Goal: Task Accomplishment & Management: Manage account settings

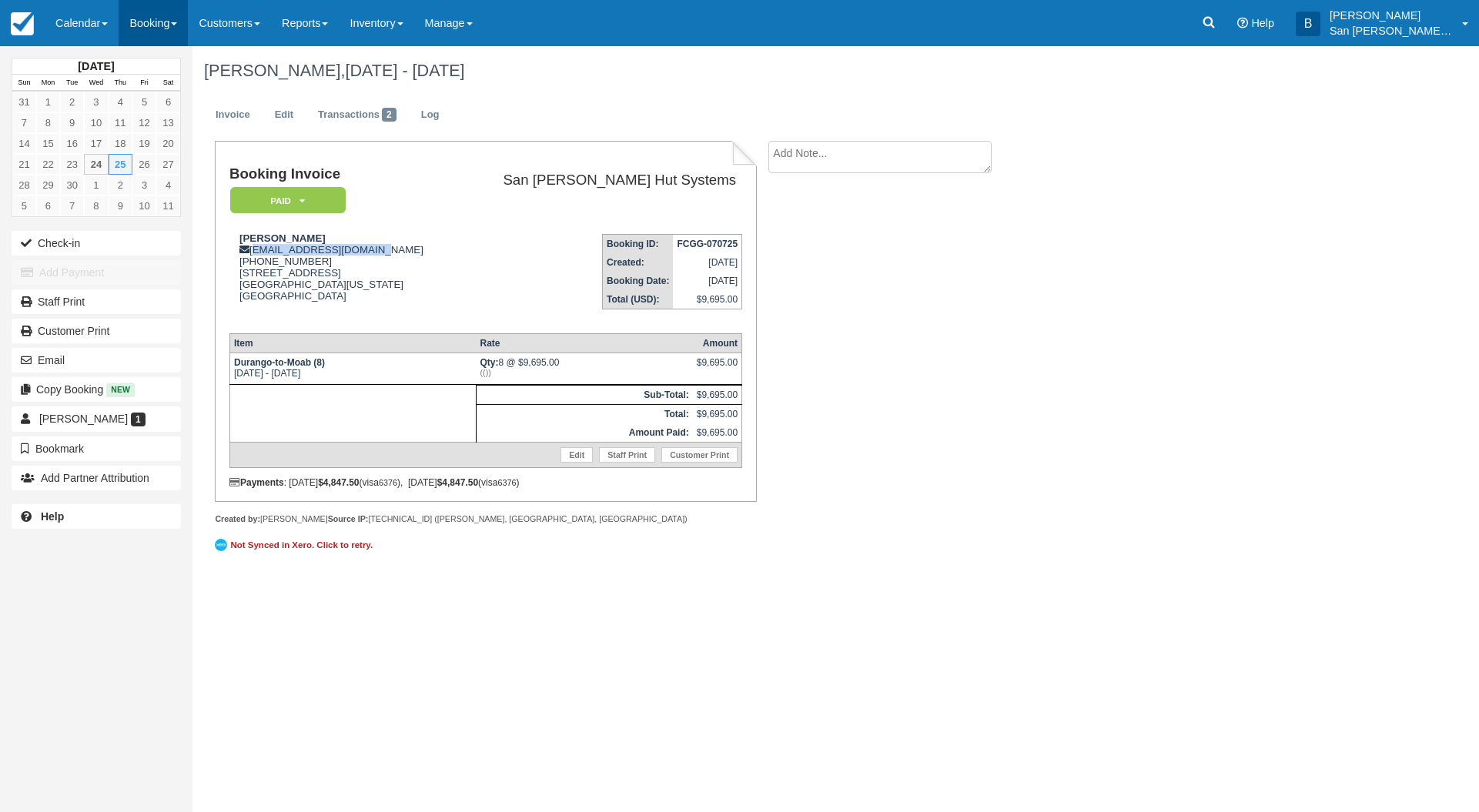
click at [176, 37] on link "Booking" at bounding box center [154, 23] width 70 height 46
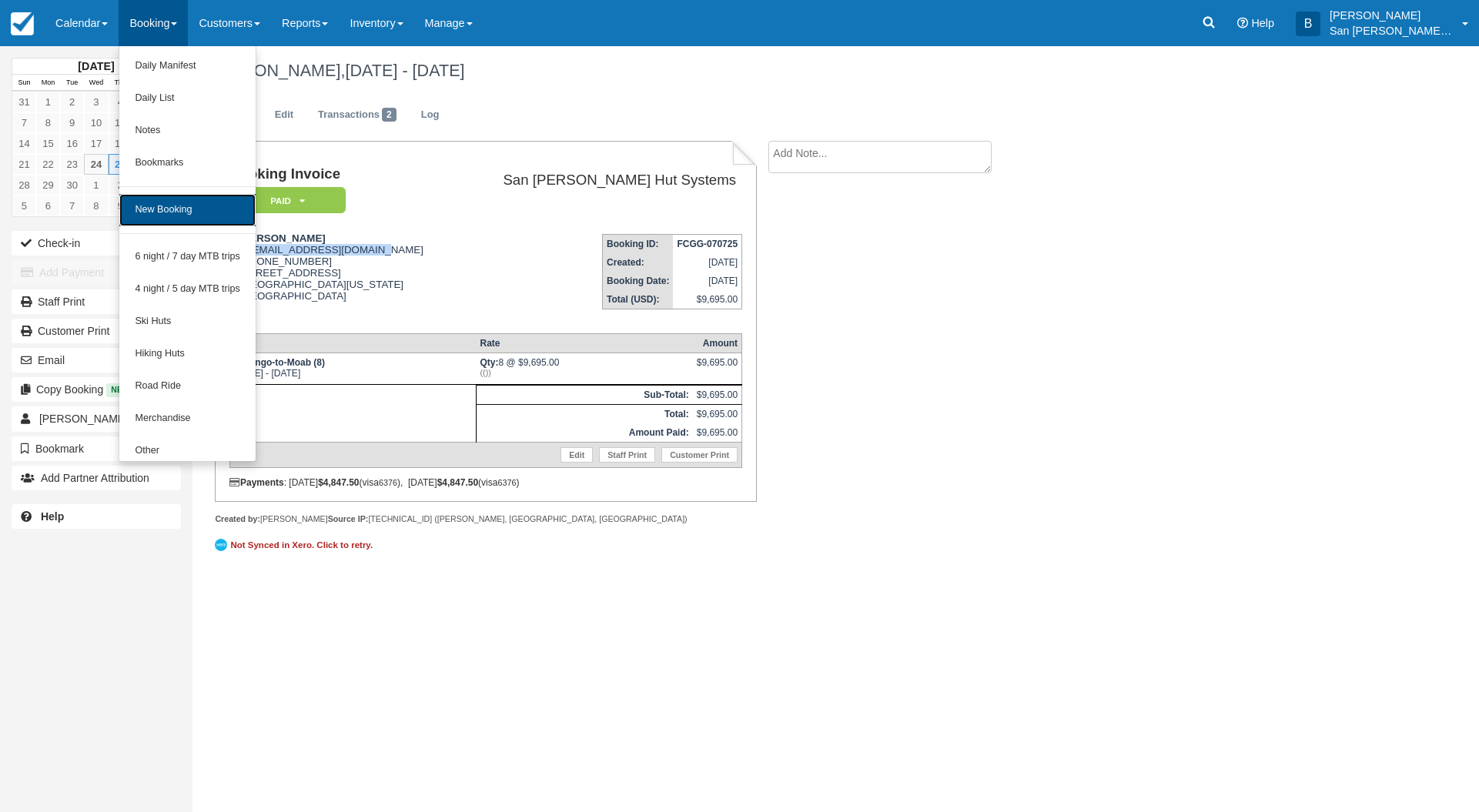
click at [183, 208] on link "New Booking" at bounding box center [188, 210] width 136 height 32
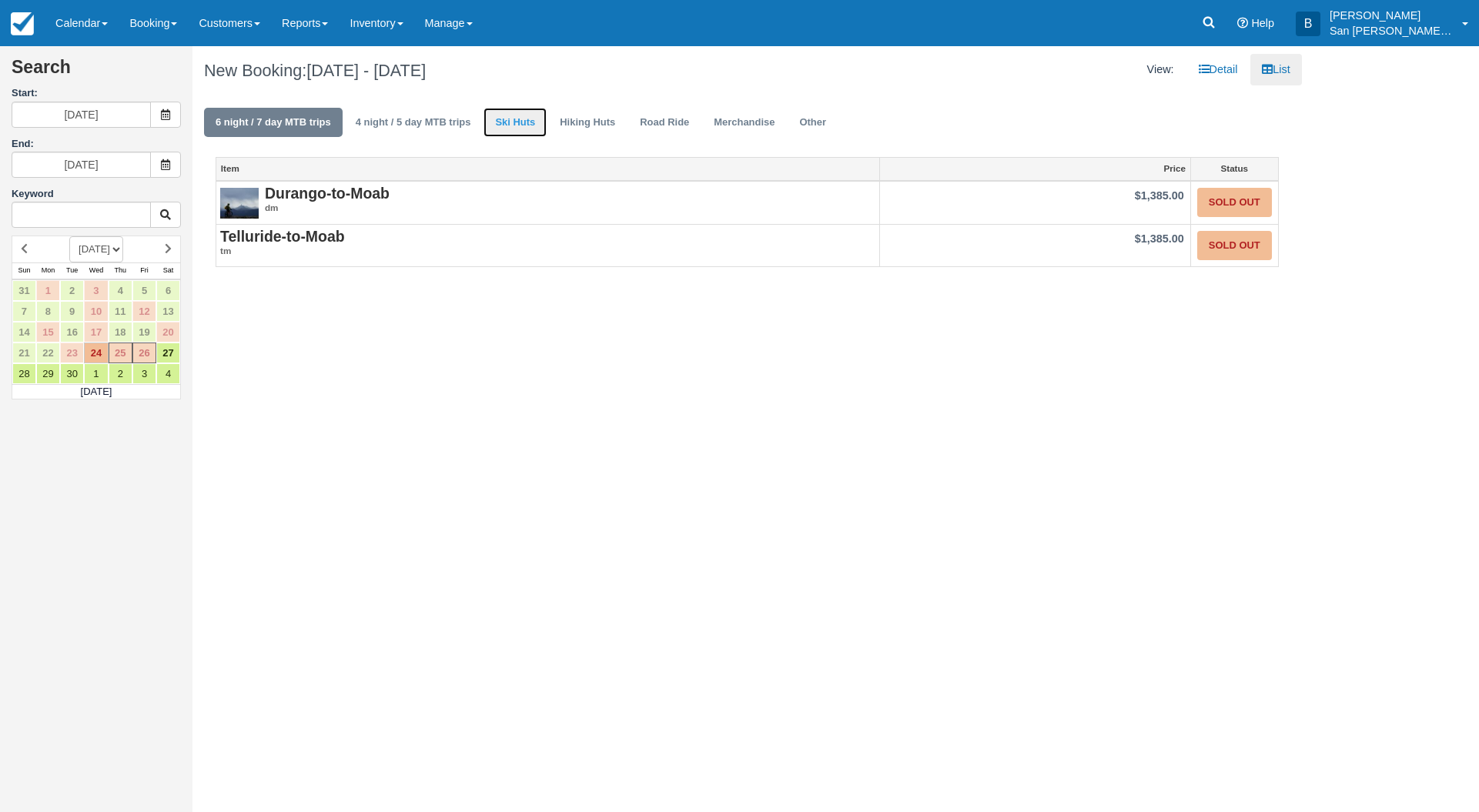
click at [504, 127] on link "Ski Huts" at bounding box center [515, 123] width 63 height 30
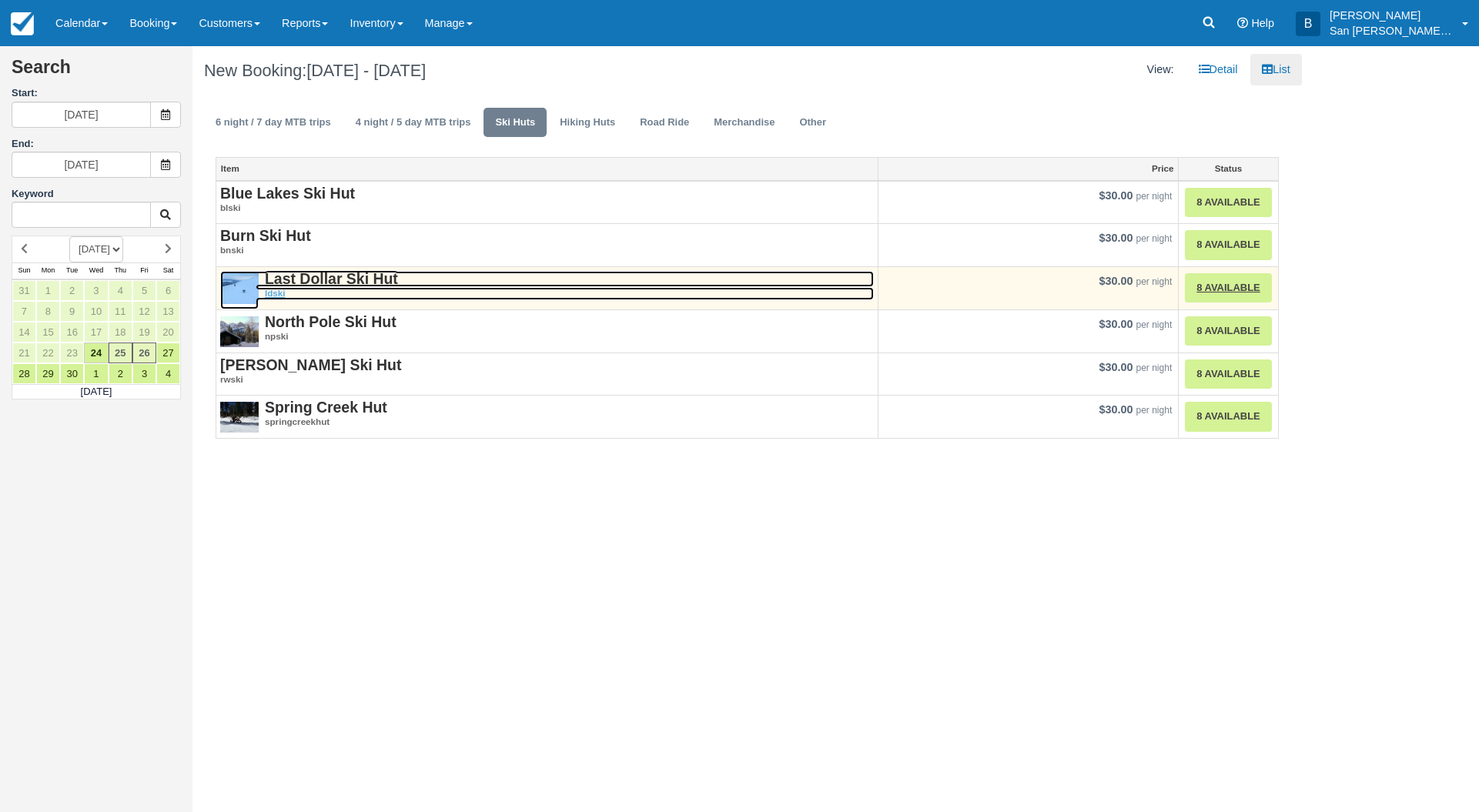
click at [283, 279] on strong "Last Dollar Ski Hut" at bounding box center [331, 279] width 133 height 17
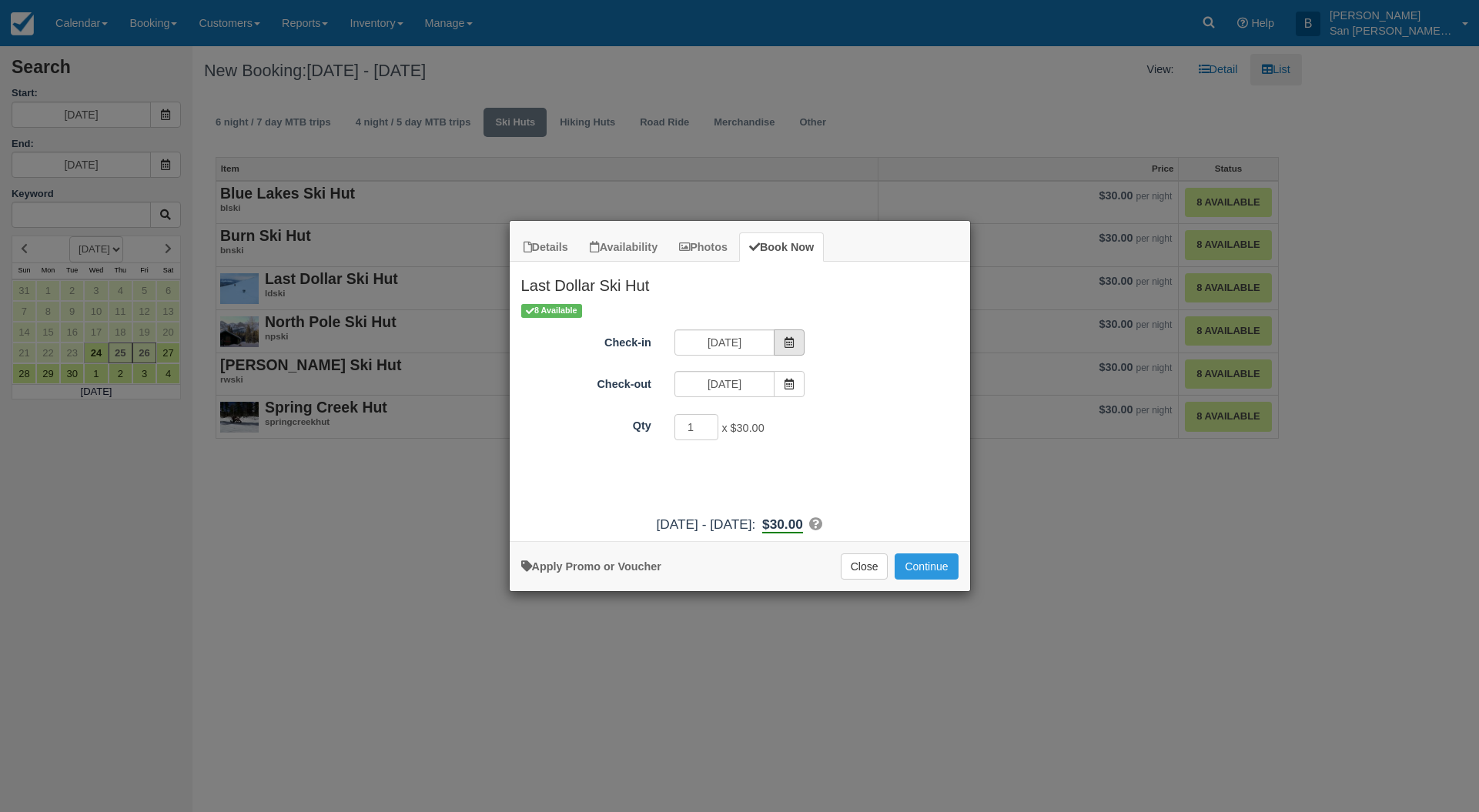
click at [794, 343] on icon "Item Modal" at bounding box center [789, 343] width 11 height 11
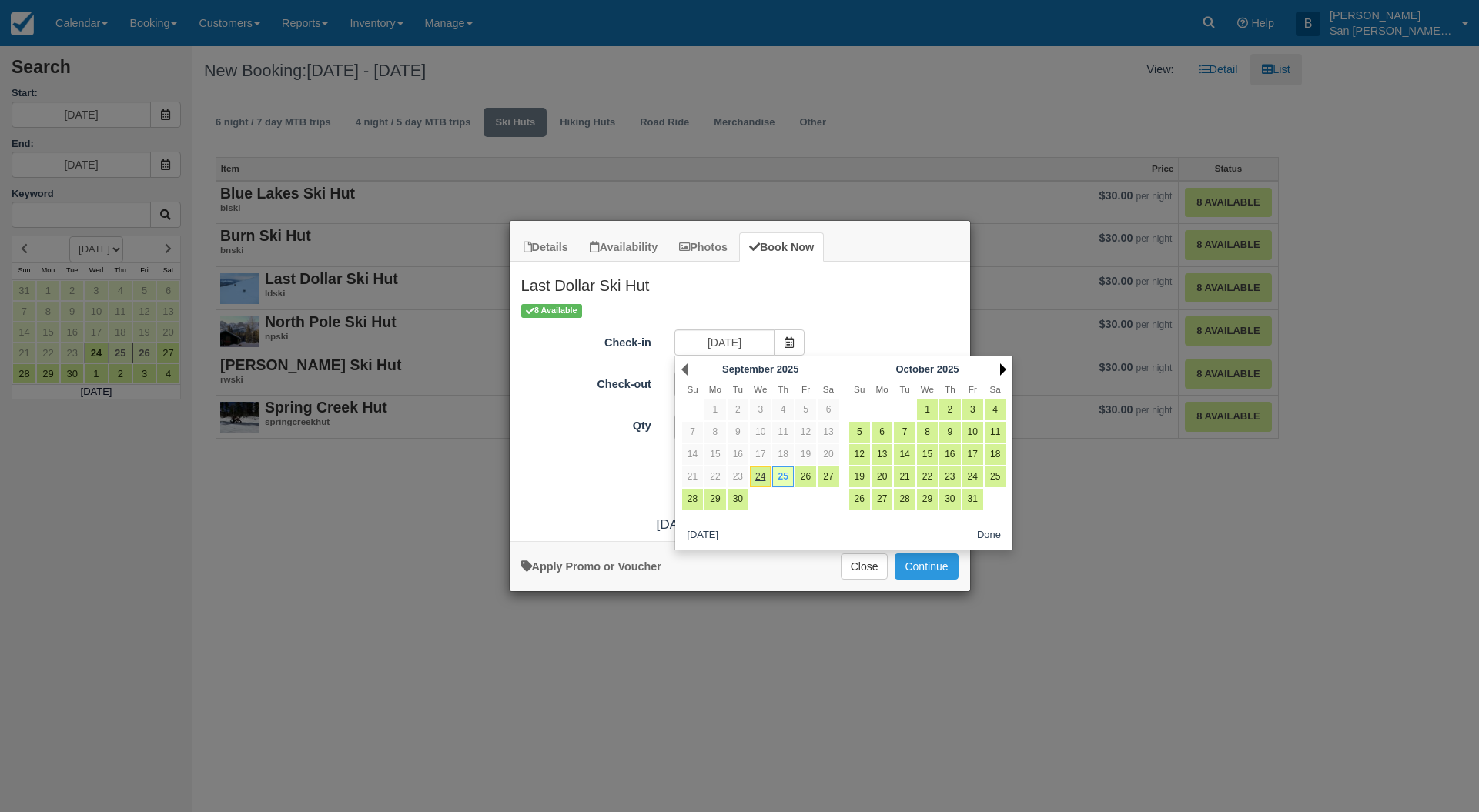
click at [1000, 364] on link "Next" at bounding box center [1003, 370] width 6 height 12
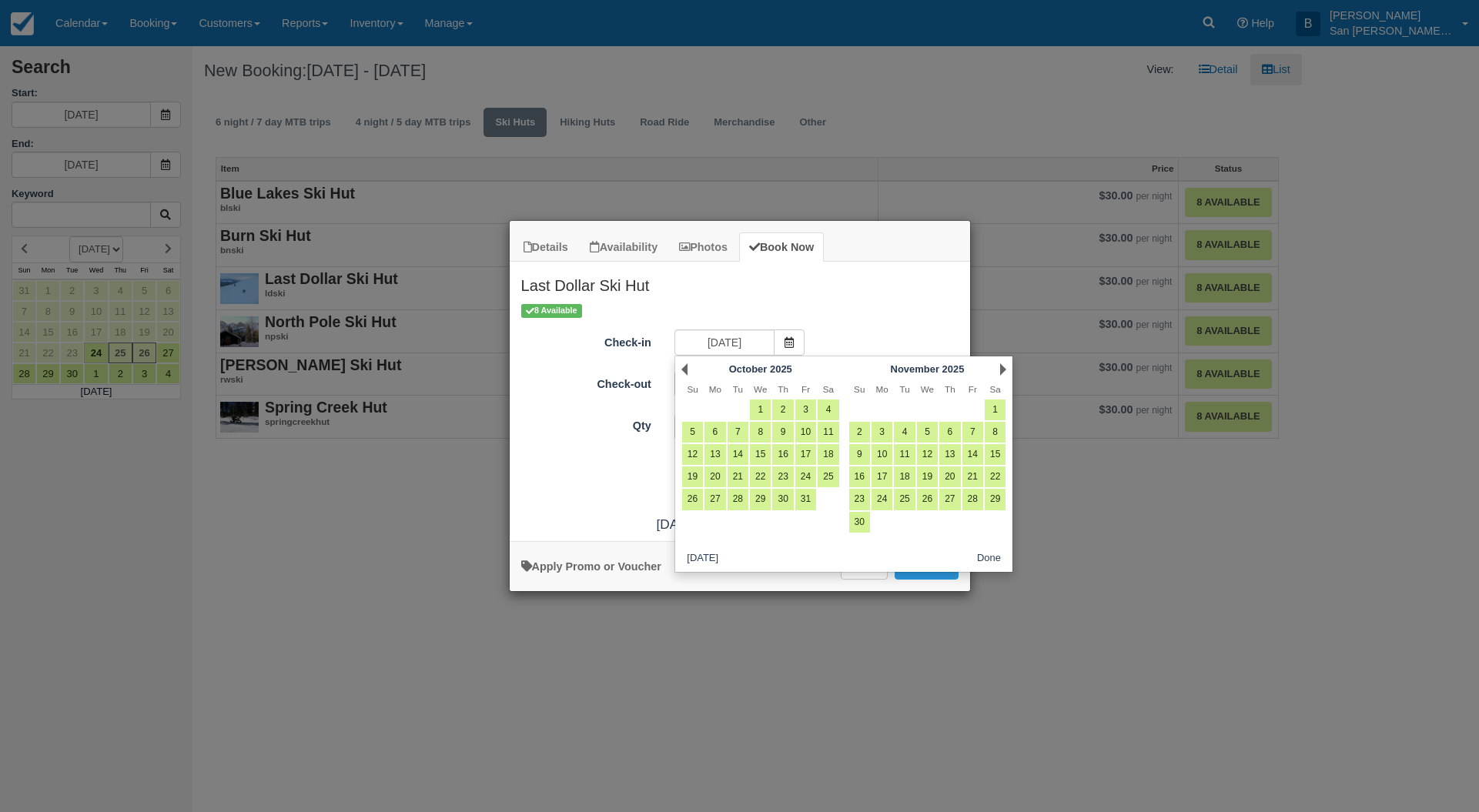
click at [1000, 364] on link "Next" at bounding box center [1003, 370] width 6 height 12
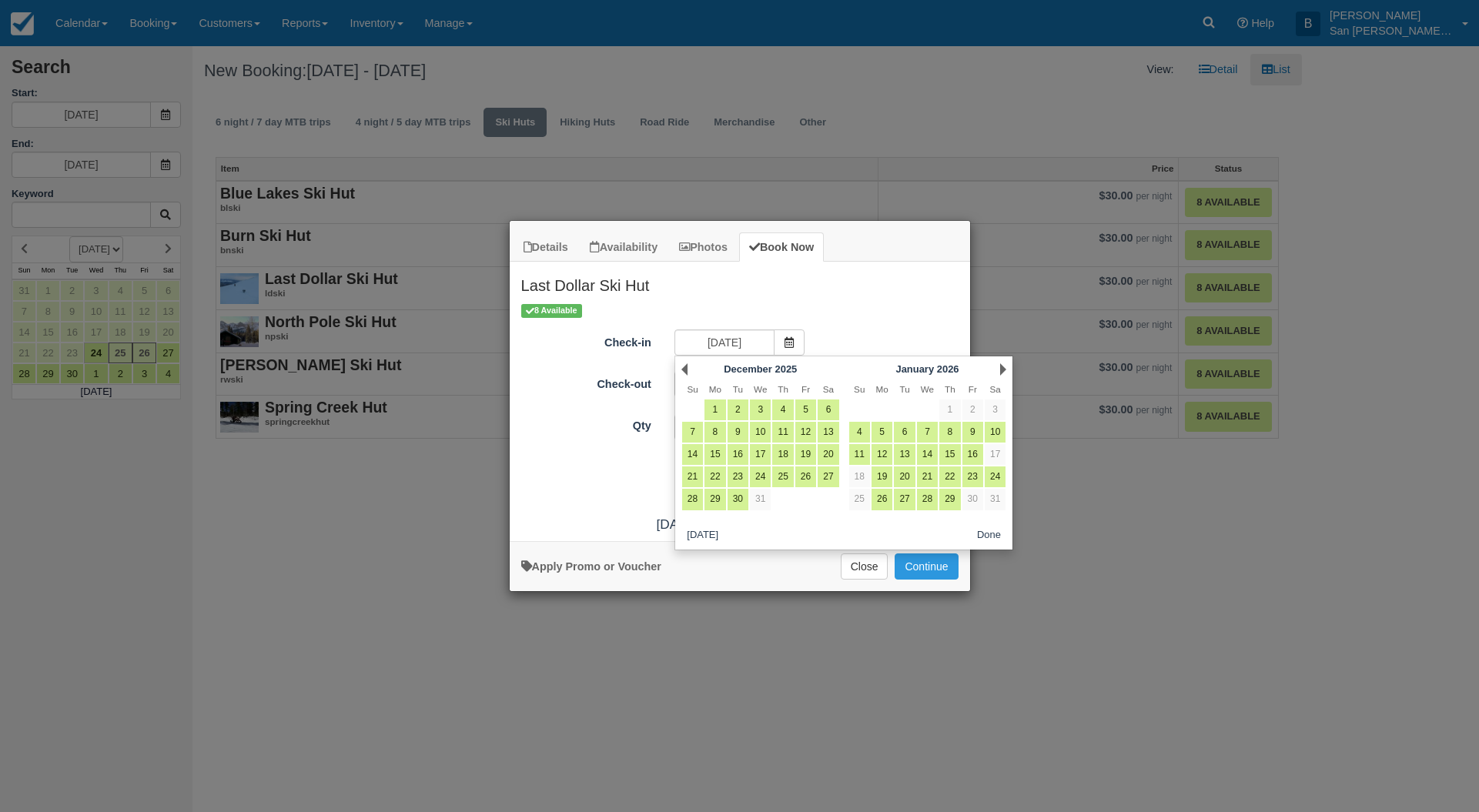
click at [1000, 364] on link "Next" at bounding box center [1003, 370] width 6 height 12
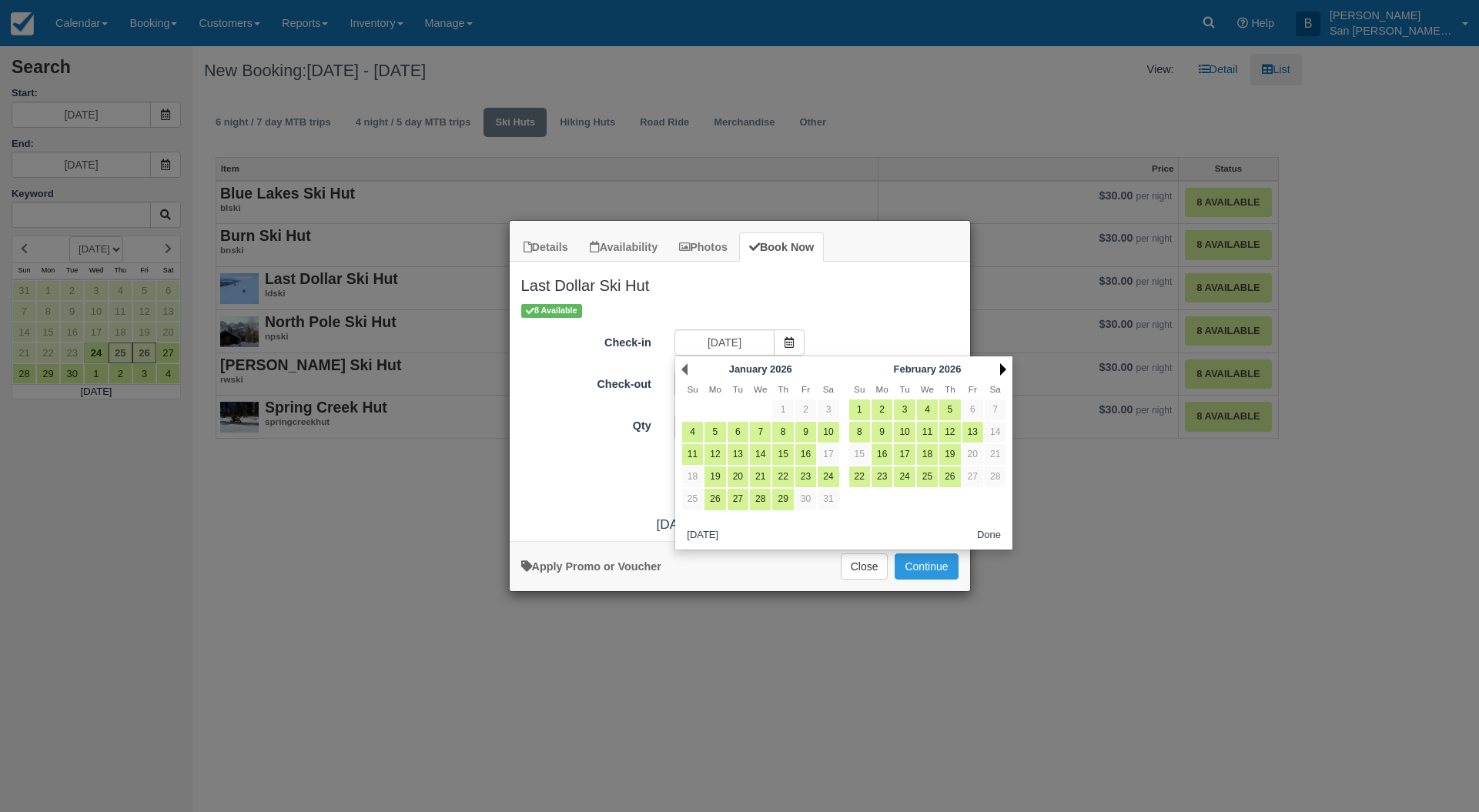
click at [1003, 365] on link "Next" at bounding box center [1003, 370] width 6 height 12
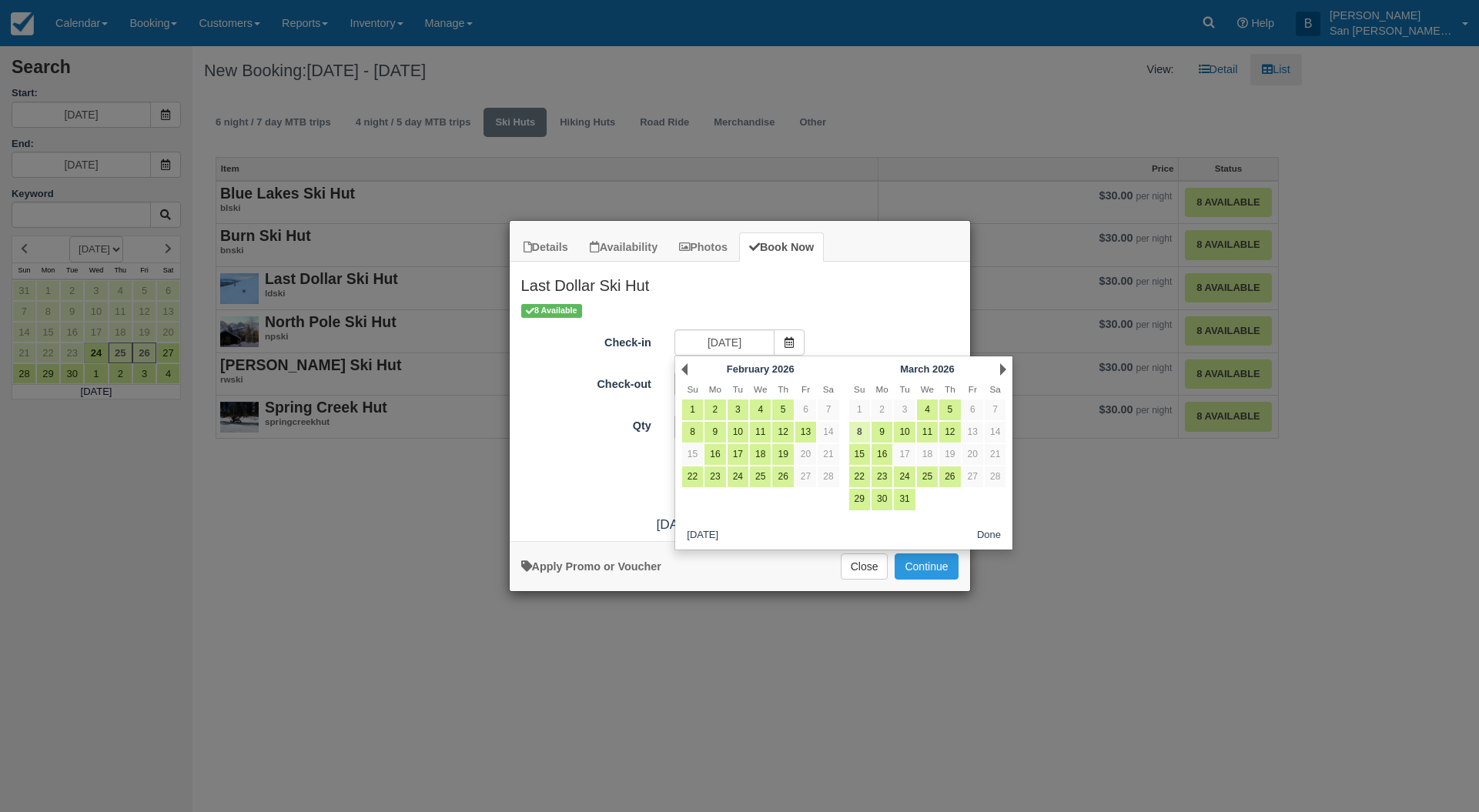
click at [867, 431] on link "8" at bounding box center [860, 431] width 21 height 21
type input "03/08/26"
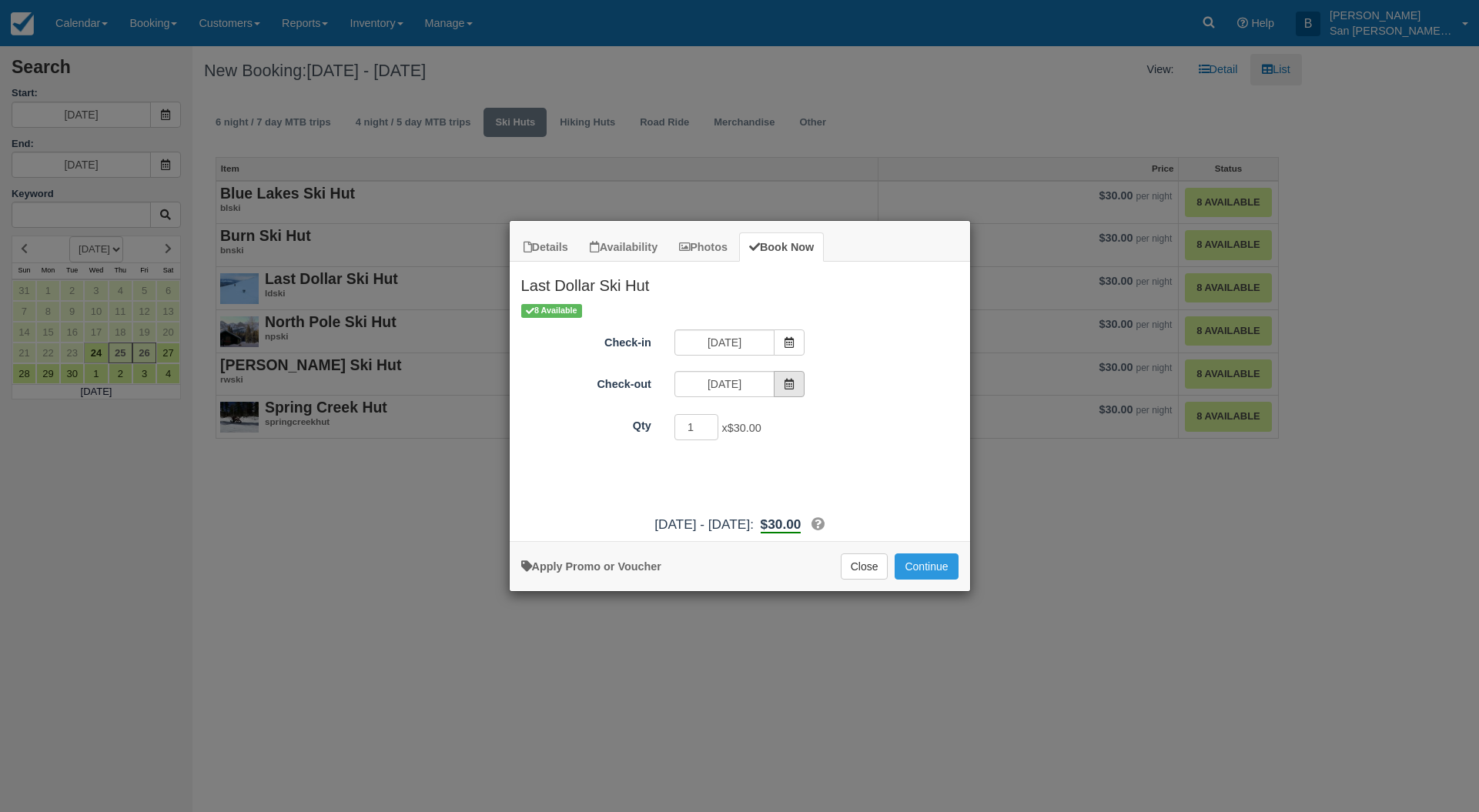
click at [791, 386] on icon "Item Modal" at bounding box center [789, 384] width 11 height 11
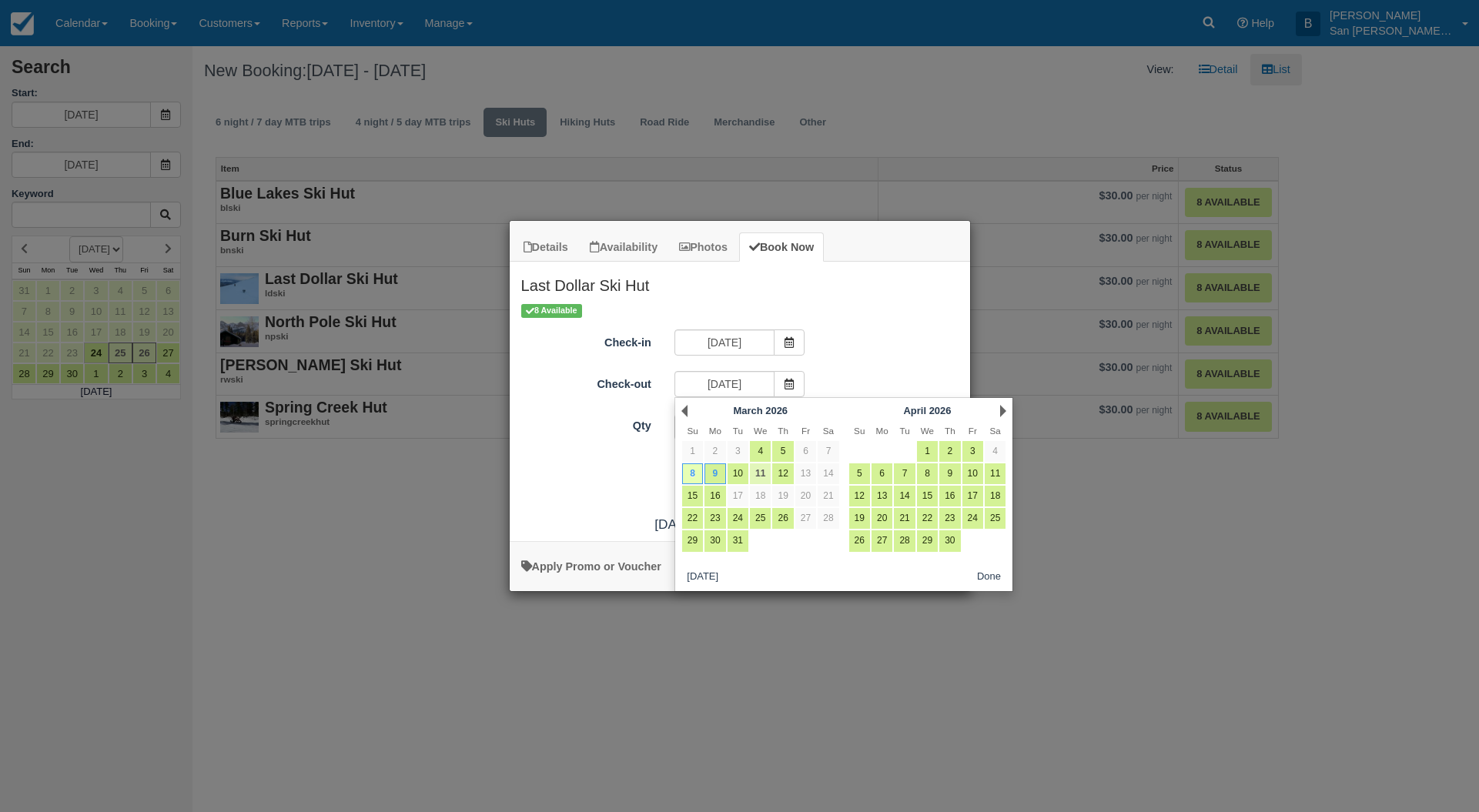
click at [758, 469] on link "11" at bounding box center [760, 473] width 21 height 21
type input "03/11/26"
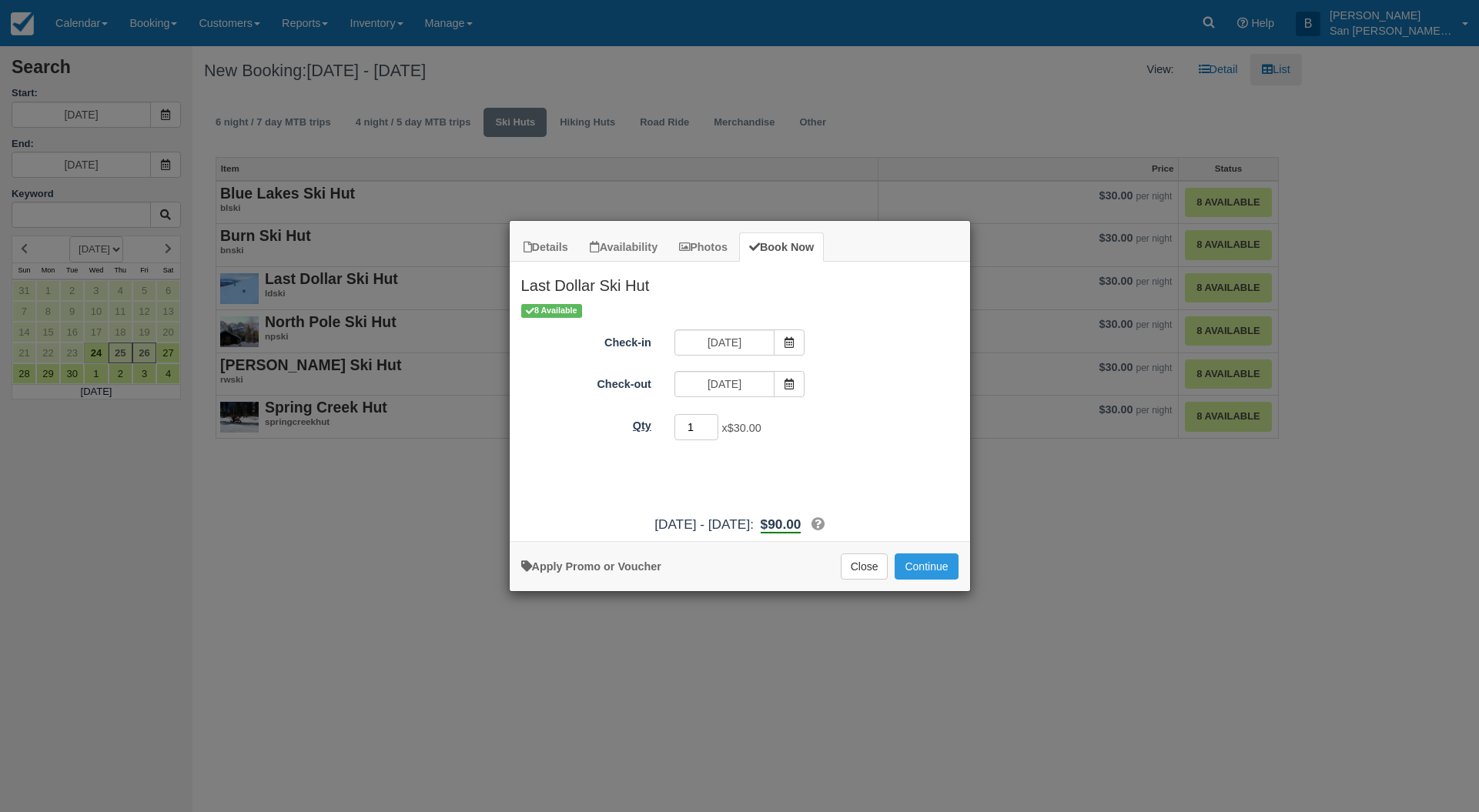
drag, startPoint x: 702, startPoint y: 429, endPoint x: 639, endPoint y: 425, distance: 63.1
click at [639, 425] on div "Qty 1 x $30.00 Required." at bounding box center [740, 427] width 460 height 30
type input "8"
click at [928, 563] on button "Continue" at bounding box center [926, 567] width 63 height 26
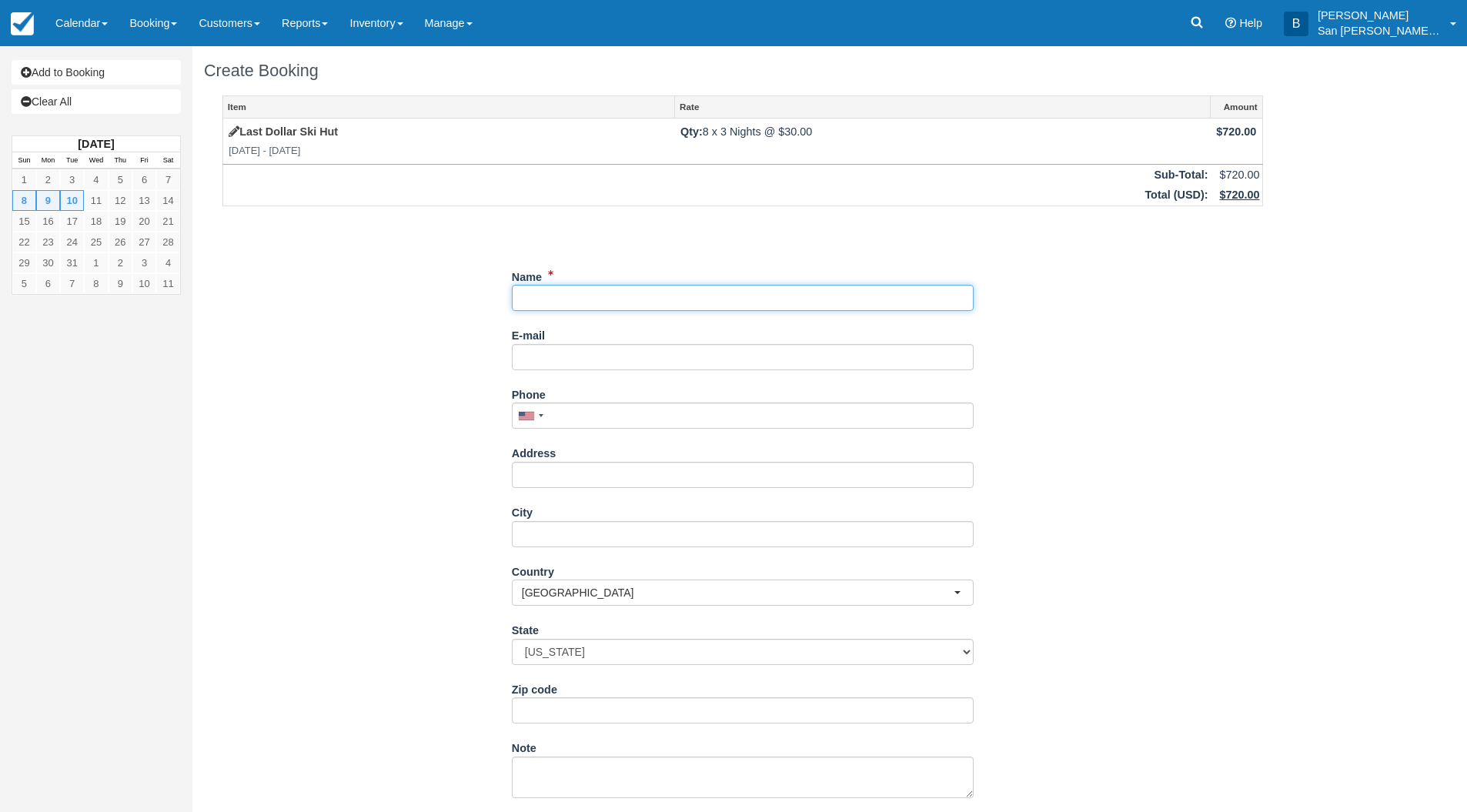
drag, startPoint x: 551, startPoint y: 293, endPoint x: 829, endPoint y: 344, distance: 282.6
click at [551, 294] on input "Name" at bounding box center [743, 298] width 462 height 26
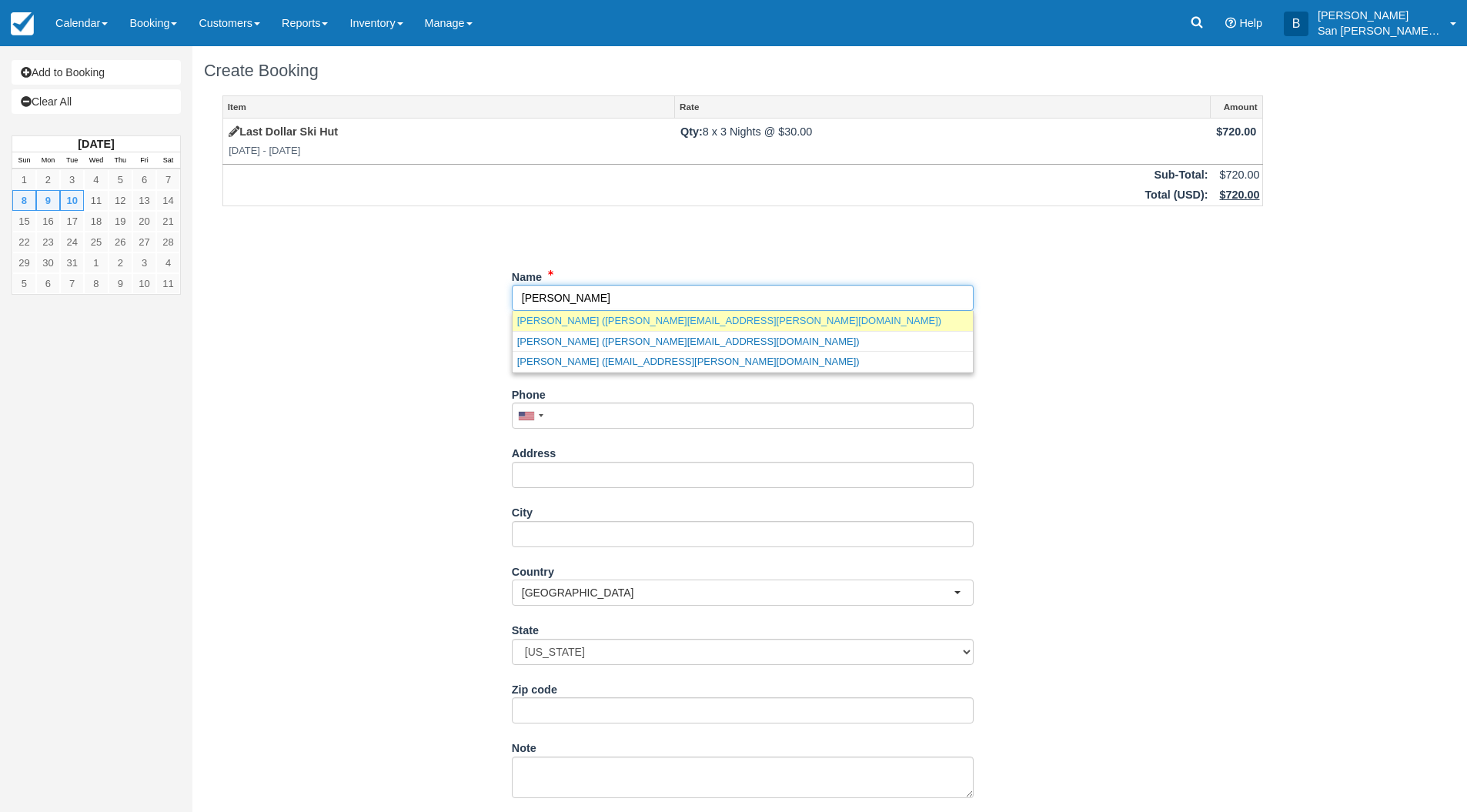
click at [584, 324] on link "Ed Barbanell (edward.barbanell@gmail.com)" at bounding box center [743, 320] width 460 height 19
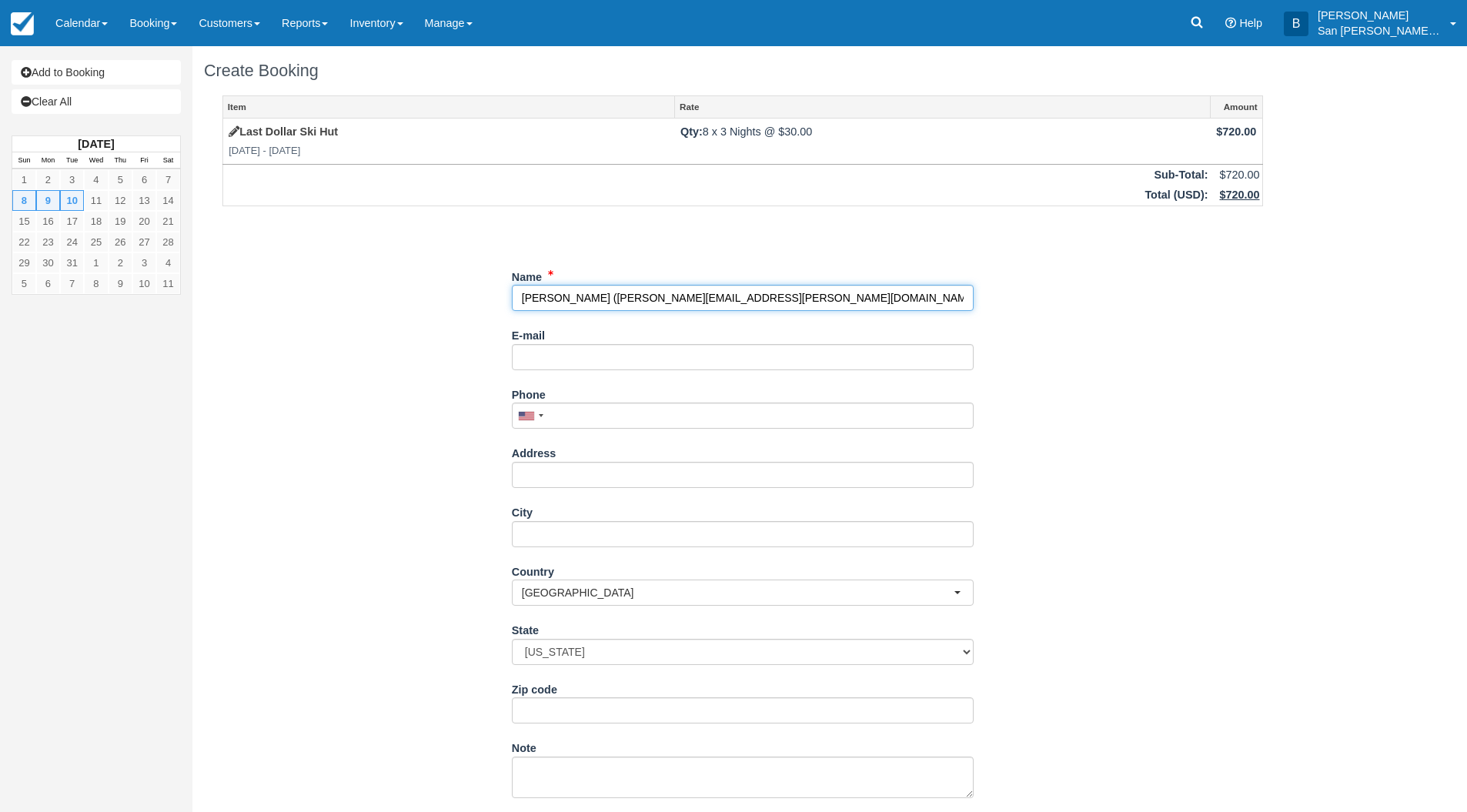
type input "[PERSON_NAME]"
type input "[PERSON_NAME][EMAIL_ADDRESS][PERSON_NAME][DOMAIN_NAME]"
type input "+18019180694"
type input "1062 South 500 East"
type input "Salt Lake City"
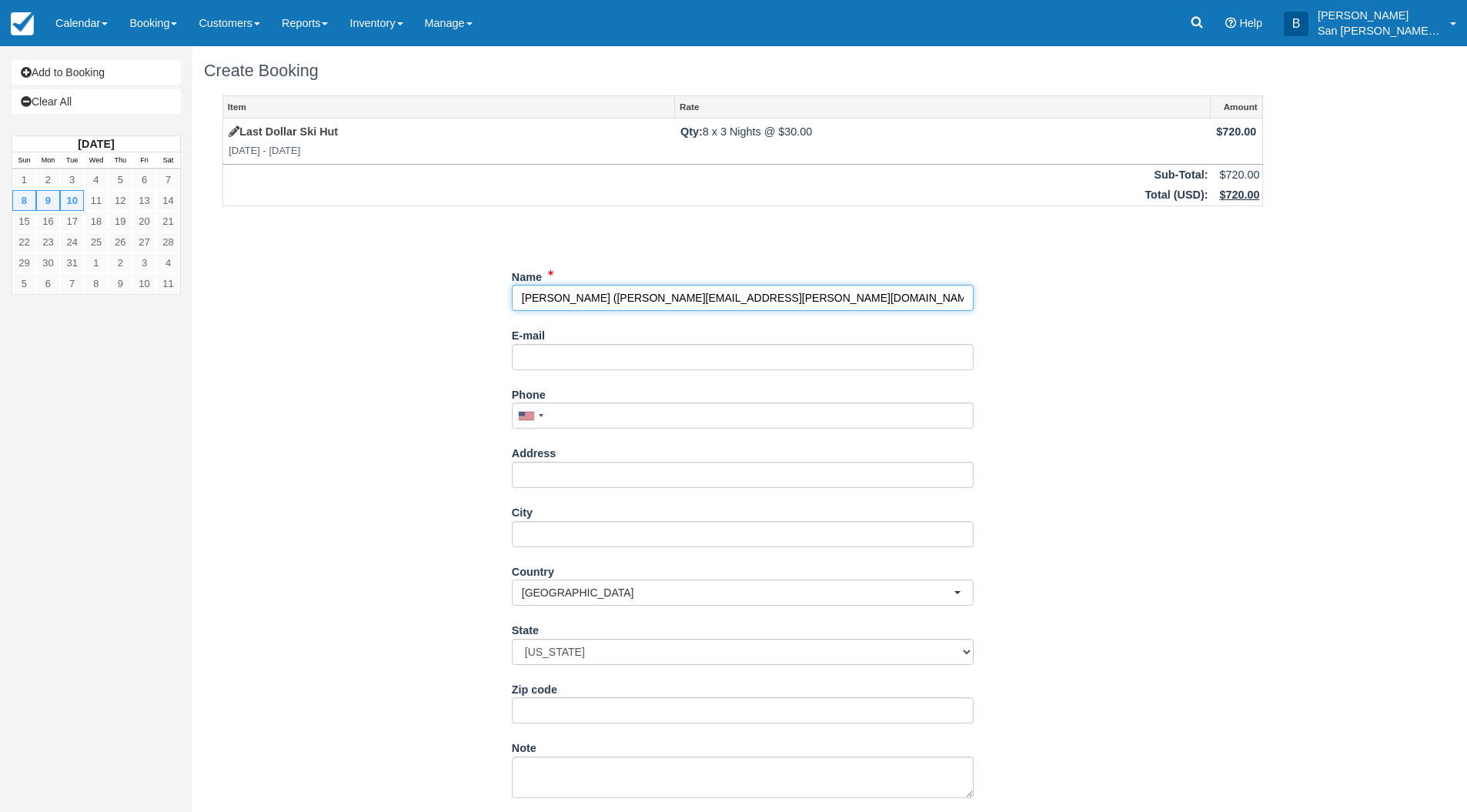
select select "UT"
type input "84105"
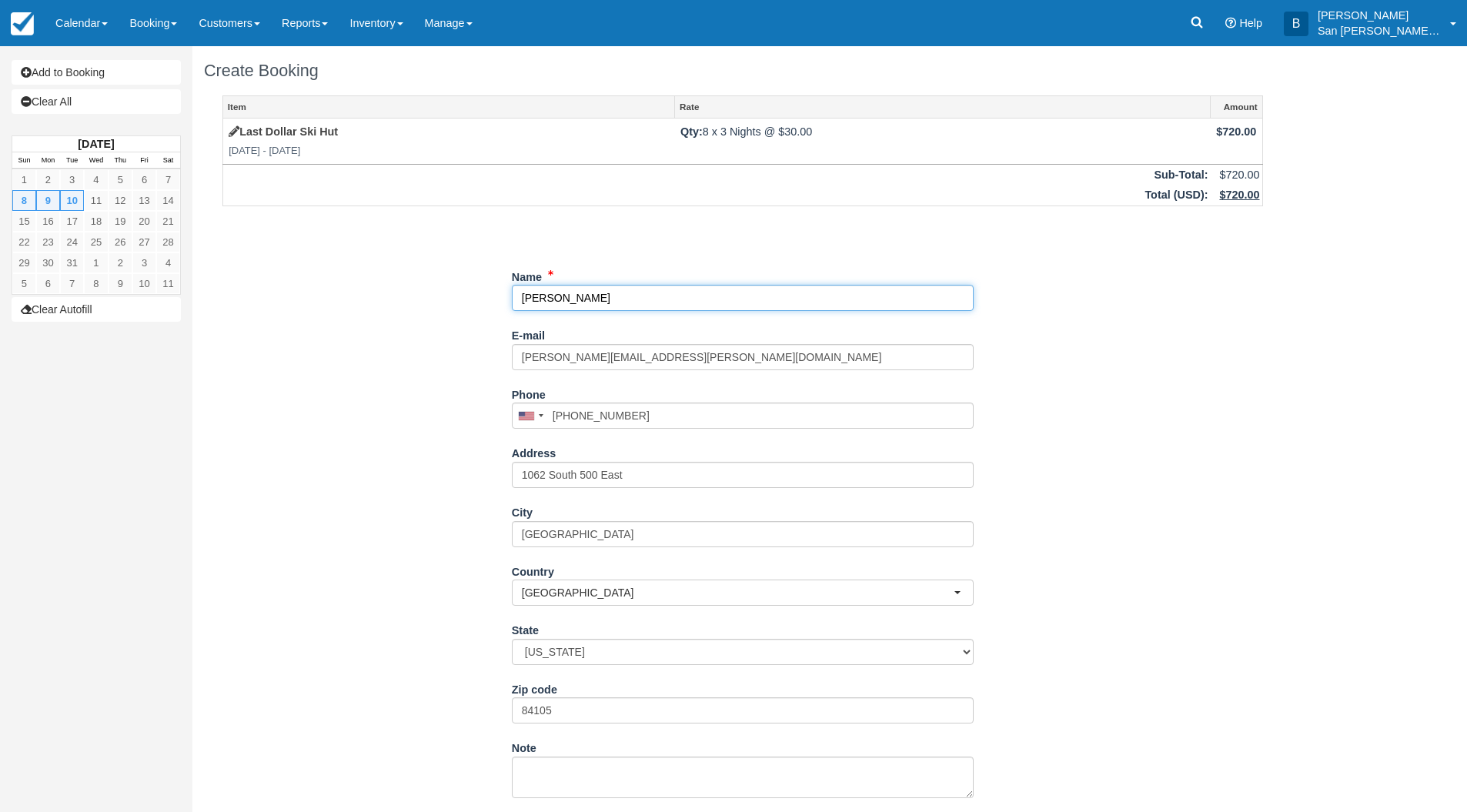
select select "UT"
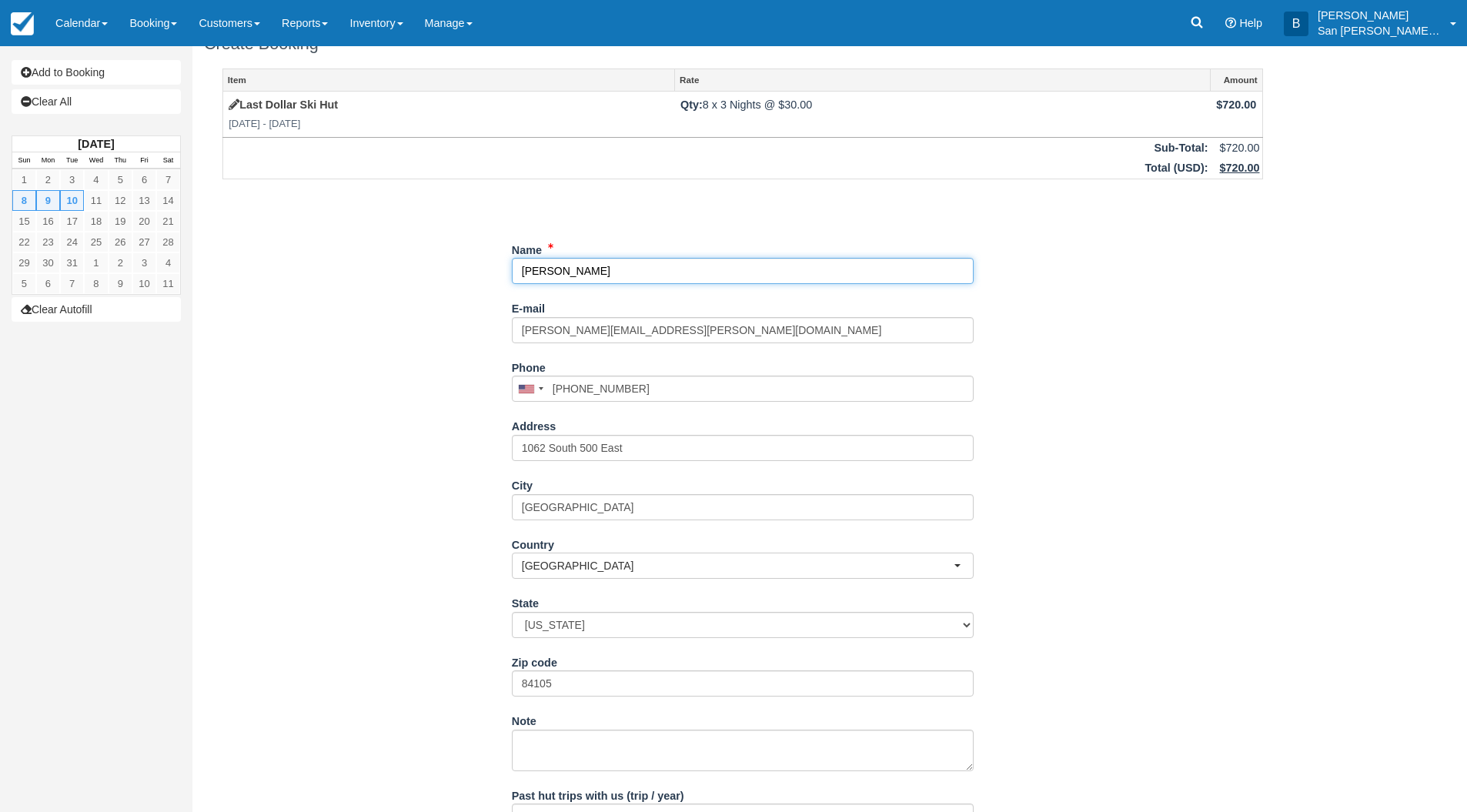
scroll to position [145, 0]
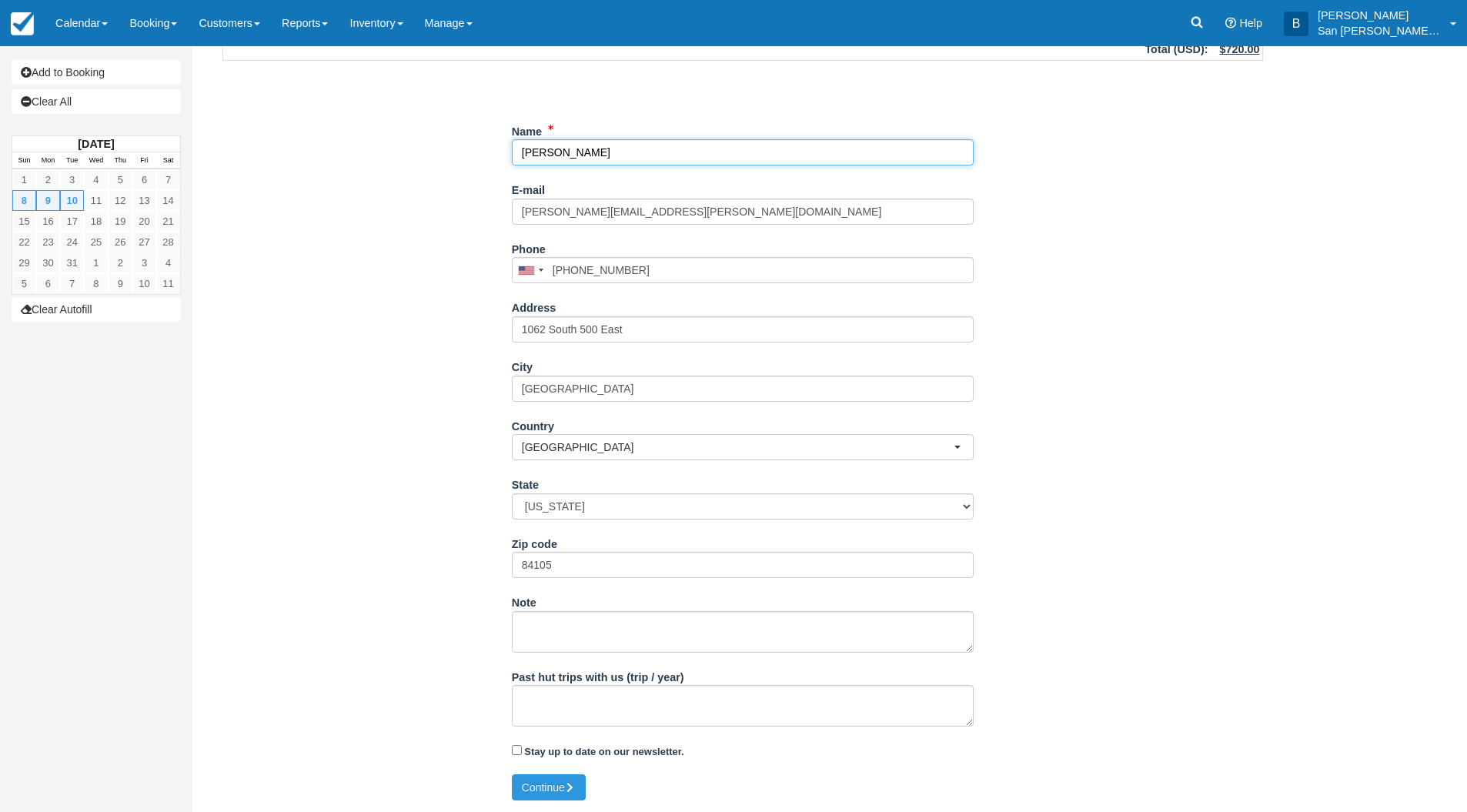
type input "[PERSON_NAME]"
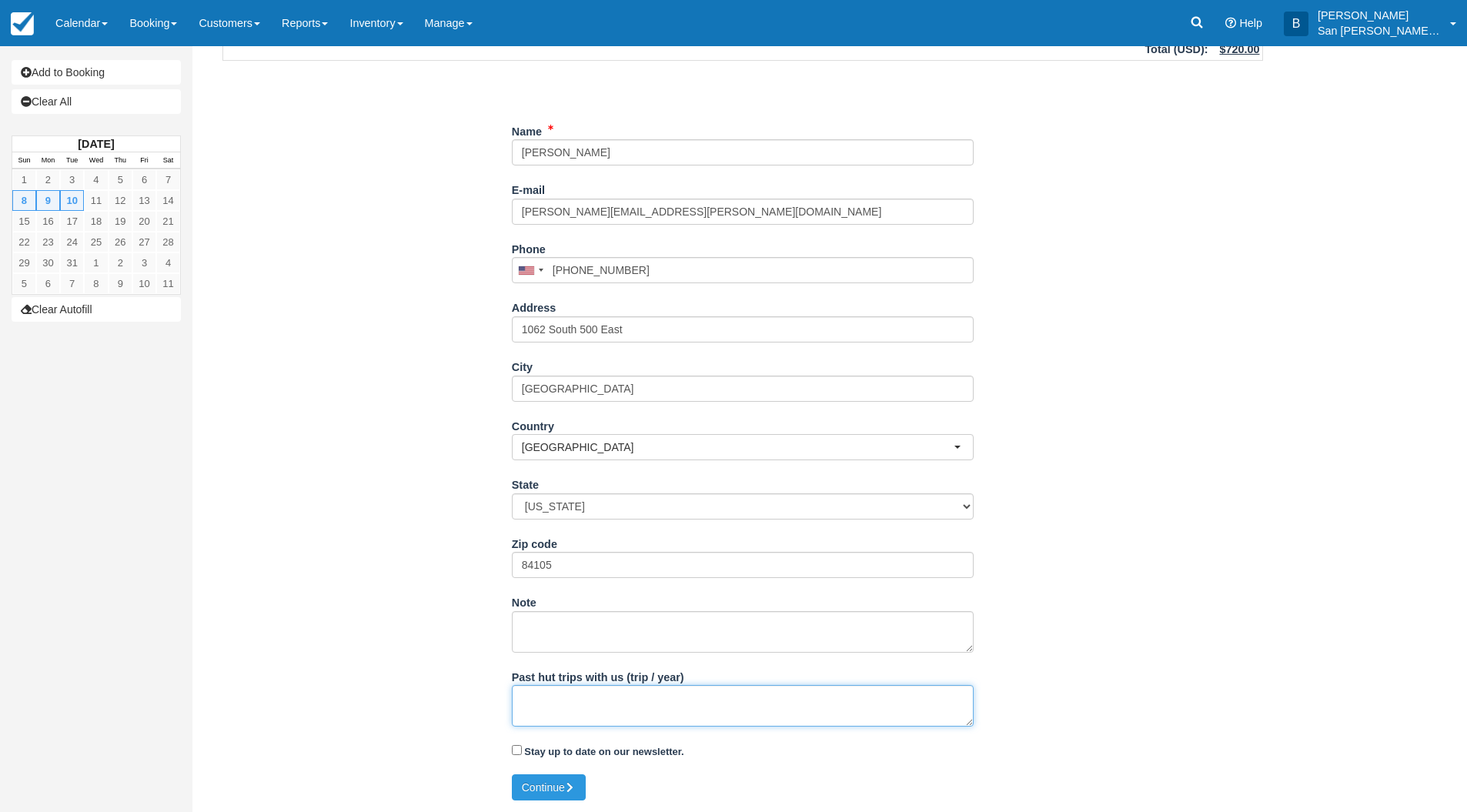
click at [592, 703] on textarea "Past hut trips with us (trip / year)" at bounding box center [743, 705] width 462 height 42
type textarea "yes, ST summer of 2025"
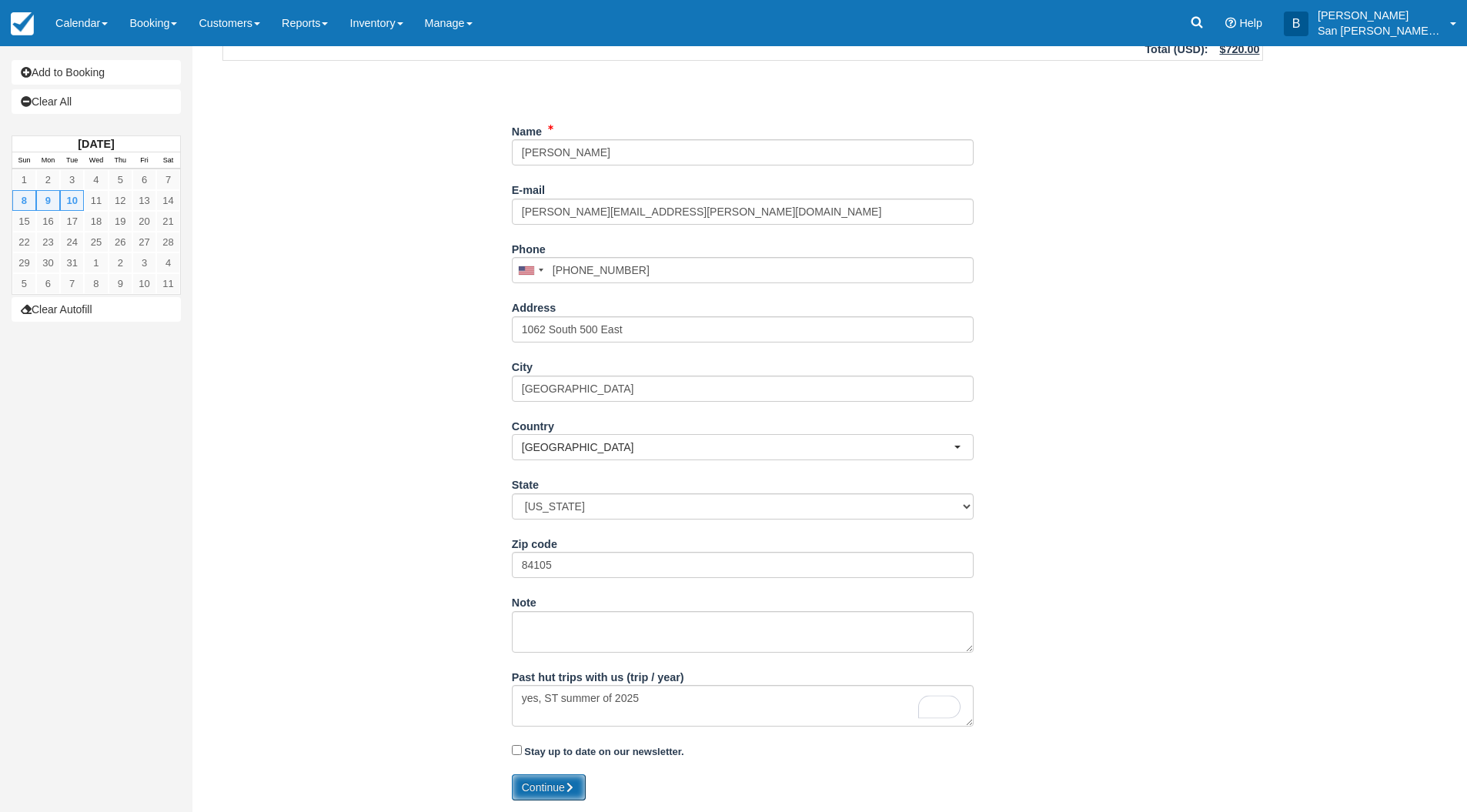
click at [567, 785] on icon "submit" at bounding box center [571, 787] width 11 height 11
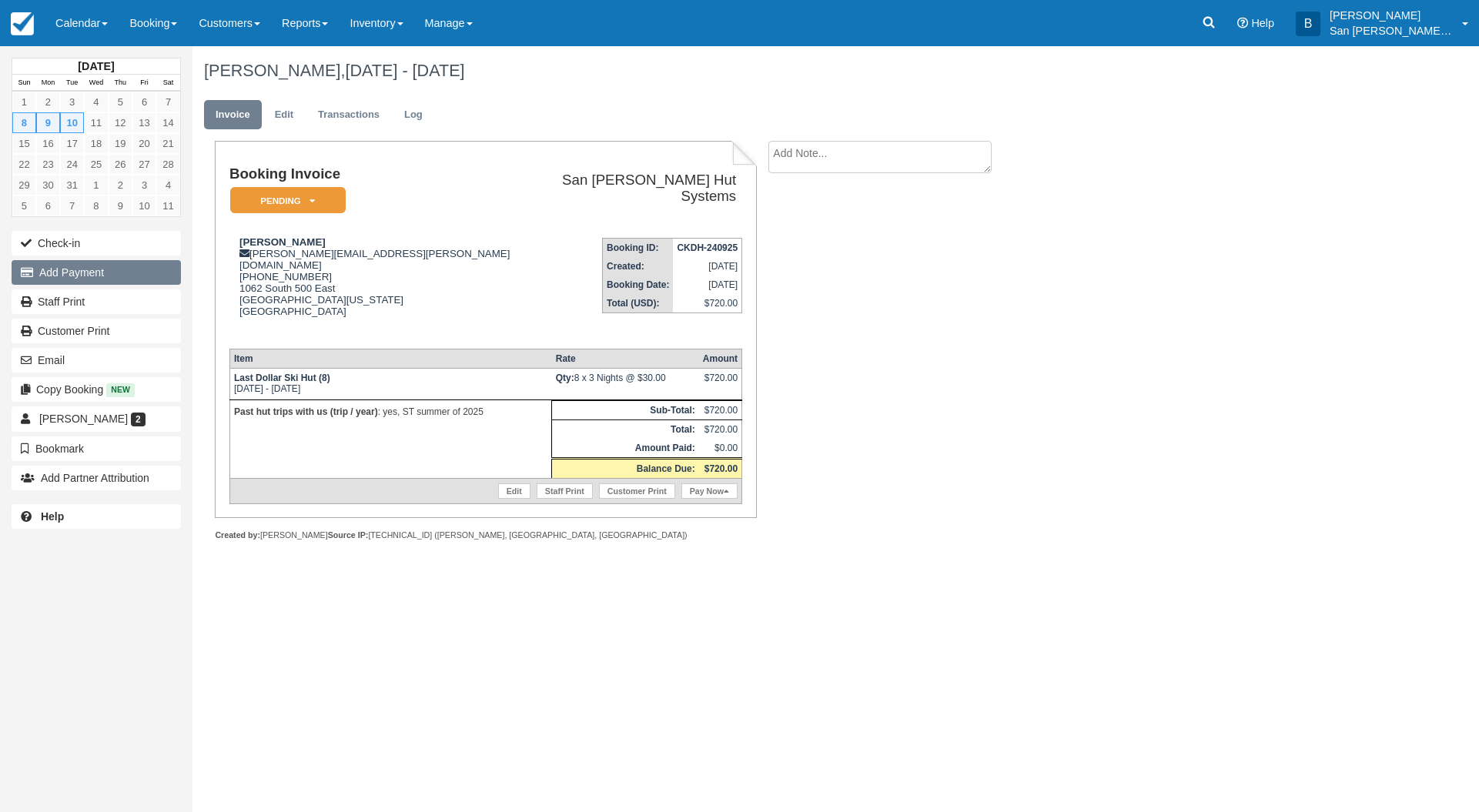
click at [57, 274] on button "Add Payment" at bounding box center [96, 272] width 169 height 25
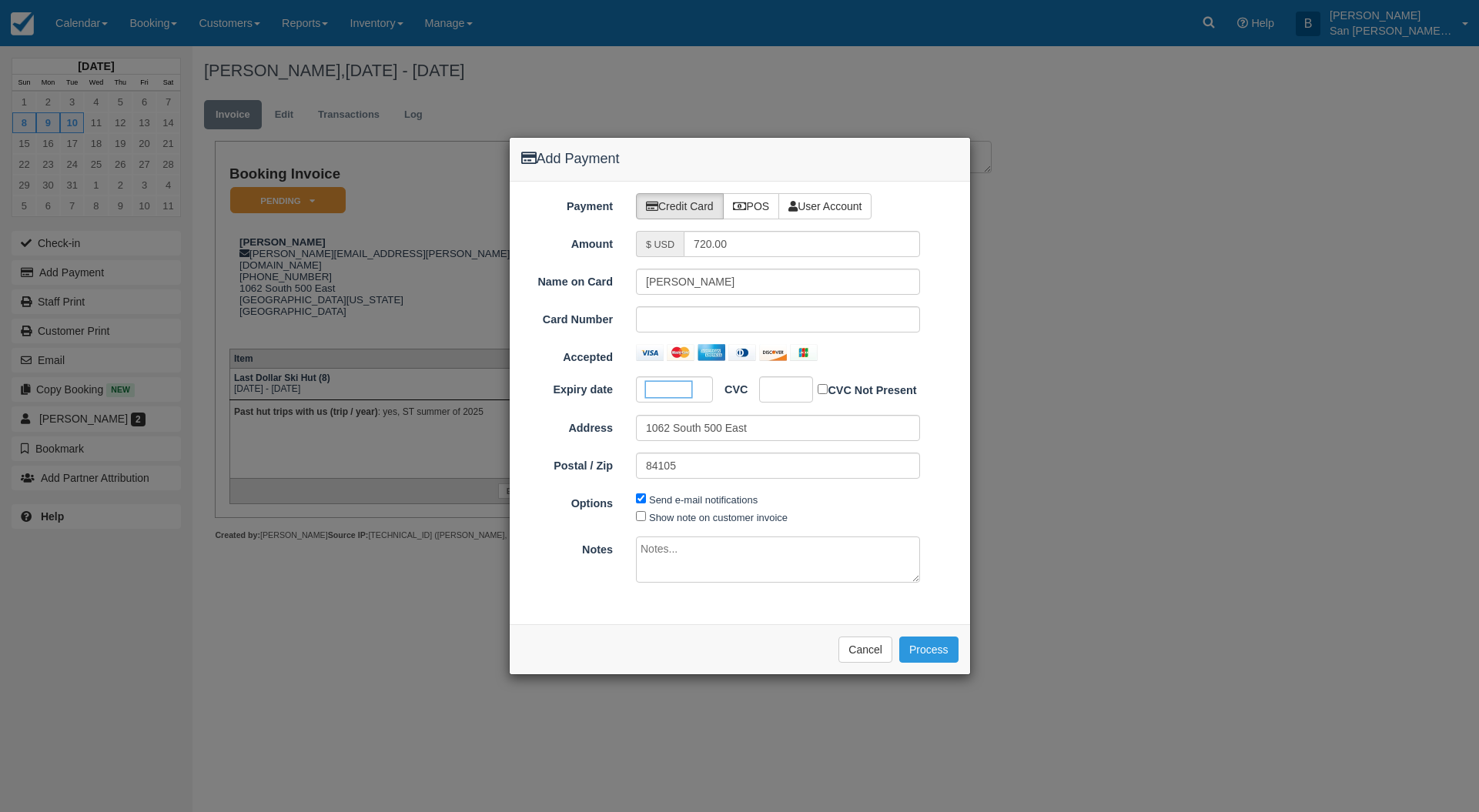
click at [765, 382] on div at bounding box center [786, 389] width 54 height 26
click at [934, 648] on button "Process" at bounding box center [928, 649] width 59 height 26
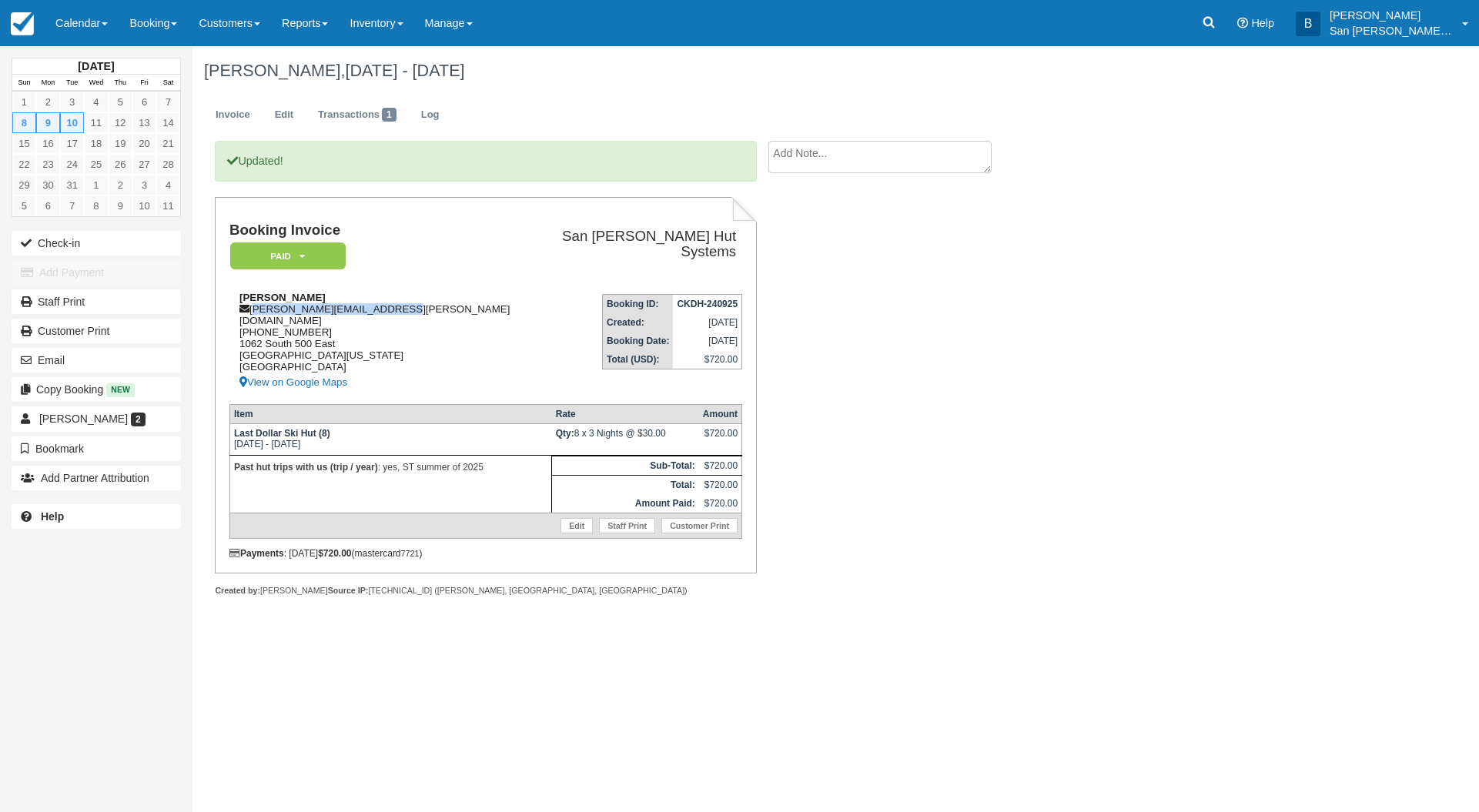
drag, startPoint x: 253, startPoint y: 307, endPoint x: 418, endPoint y: 308, distance: 165.0
click at [418, 308] on div "Ed Barbanell [EMAIL_ADDRESS][PERSON_NAME][DOMAIN_NAME] [PHONE_NUMBER] 1062 Sout…" at bounding box center [378, 342] width 298 height 100
copy div "[PERSON_NAME][EMAIL_ADDRESS][PERSON_NAME][DOMAIN_NAME]"
click at [76, 334] on link "Customer Print" at bounding box center [96, 331] width 169 height 25
click at [669, 121] on ul "Invoice Edit Transactions 1 Log" at bounding box center [747, 119] width 1087 height 46
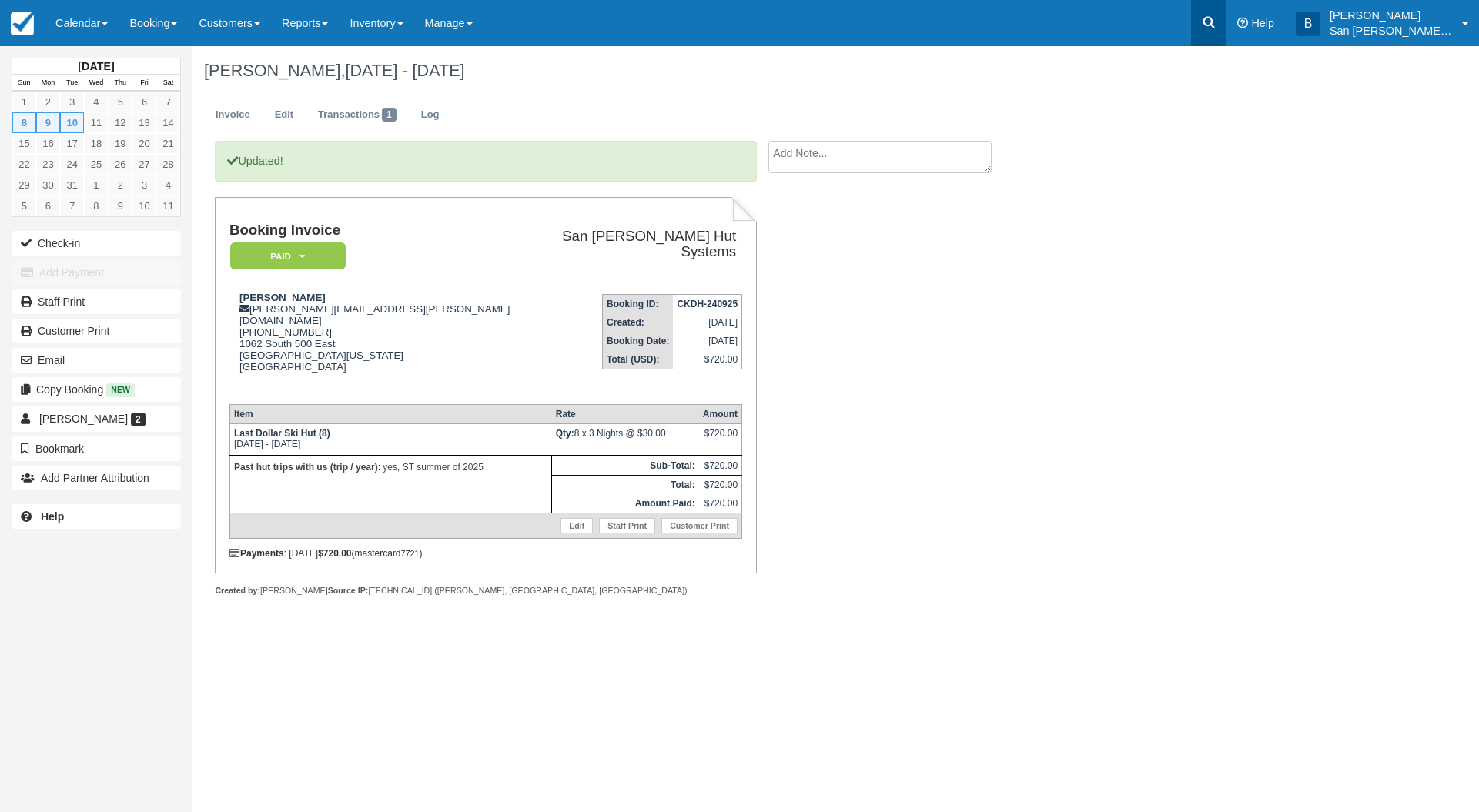
click at [1215, 19] on icon at bounding box center [1209, 22] width 12 height 12
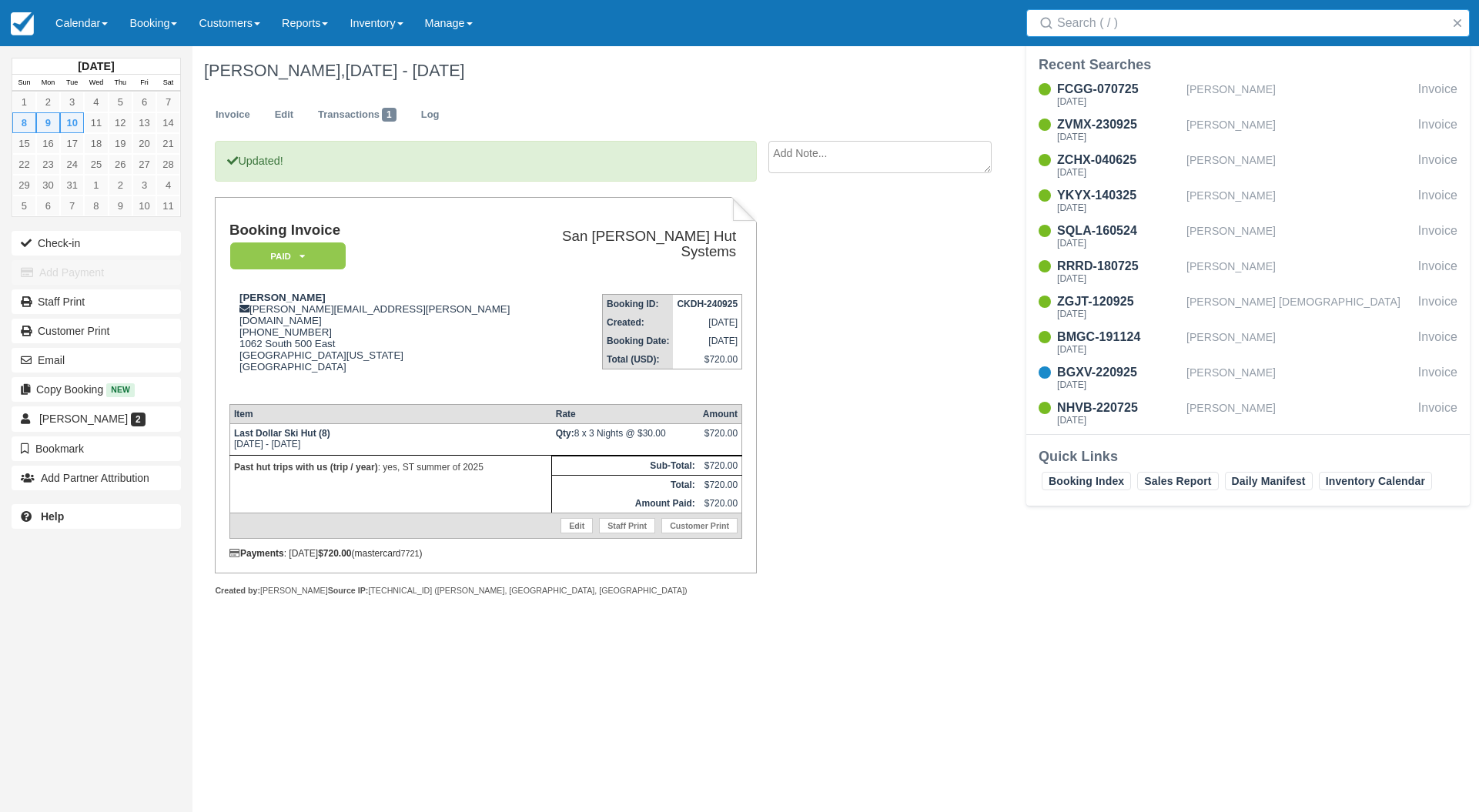
click at [1135, 25] on input "Search" at bounding box center [1251, 23] width 388 height 28
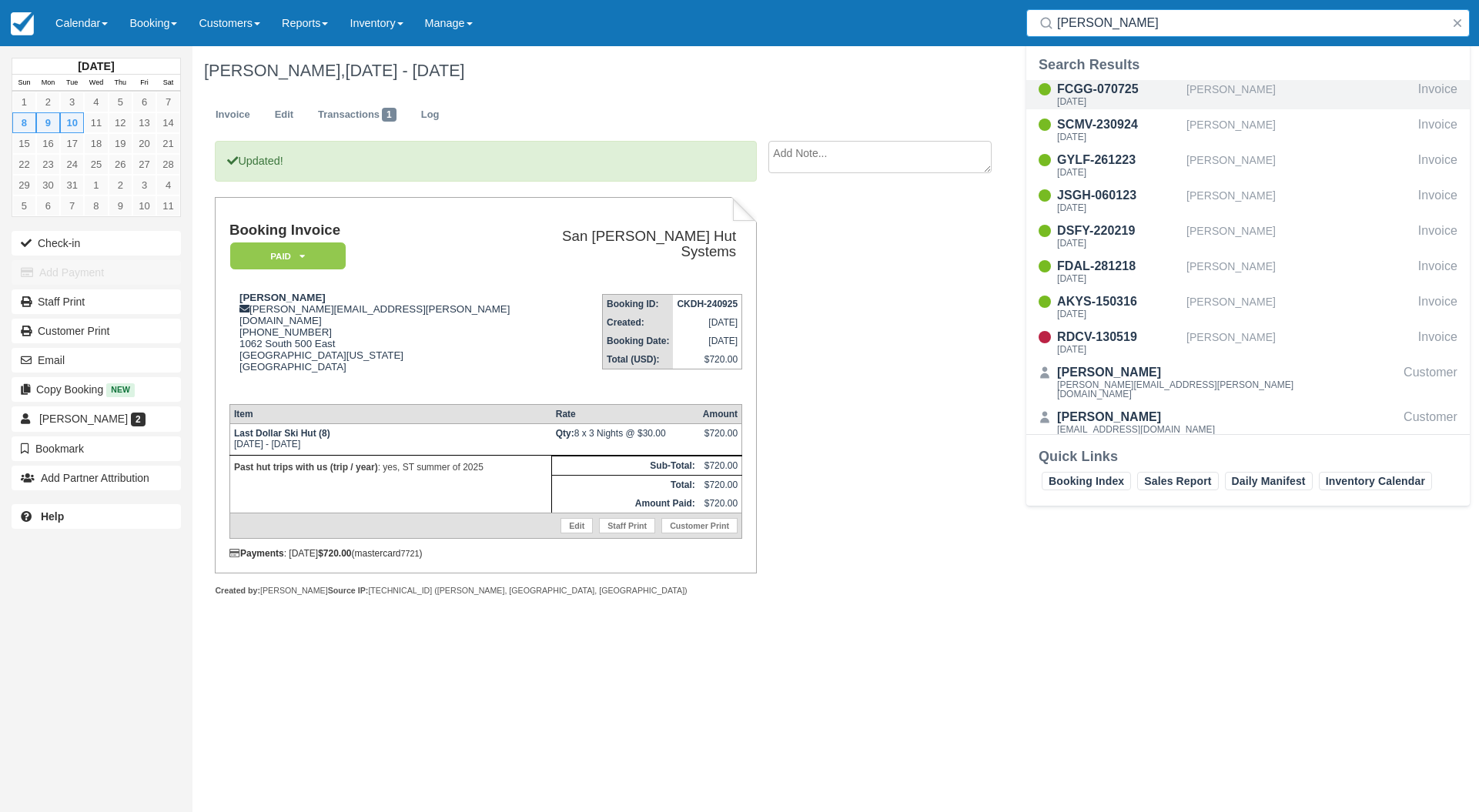
type input "carey"
click at [1108, 95] on div "FCGG-070725" at bounding box center [1119, 90] width 124 height 19
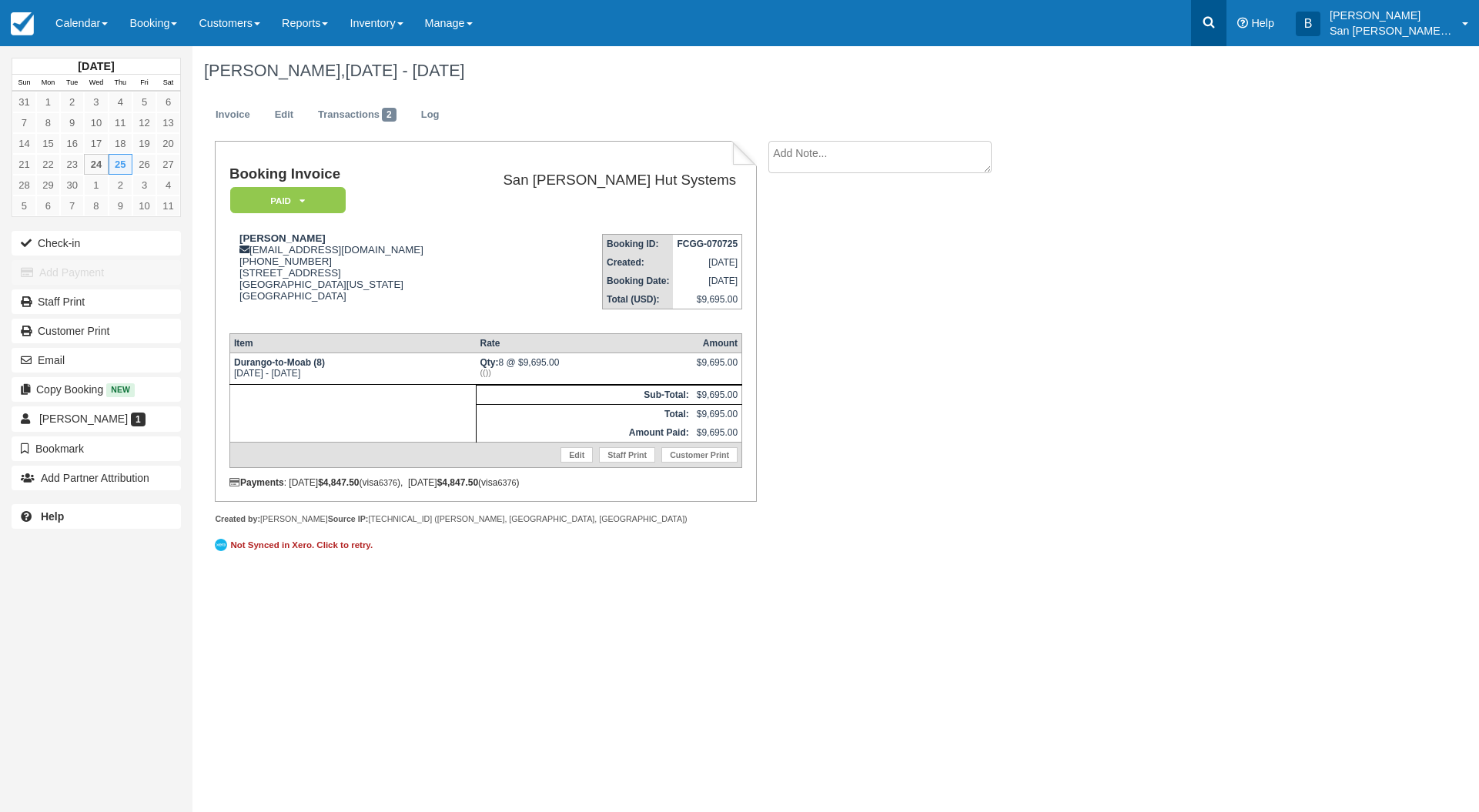
click at [1226, 31] on link at bounding box center [1209, 23] width 36 height 46
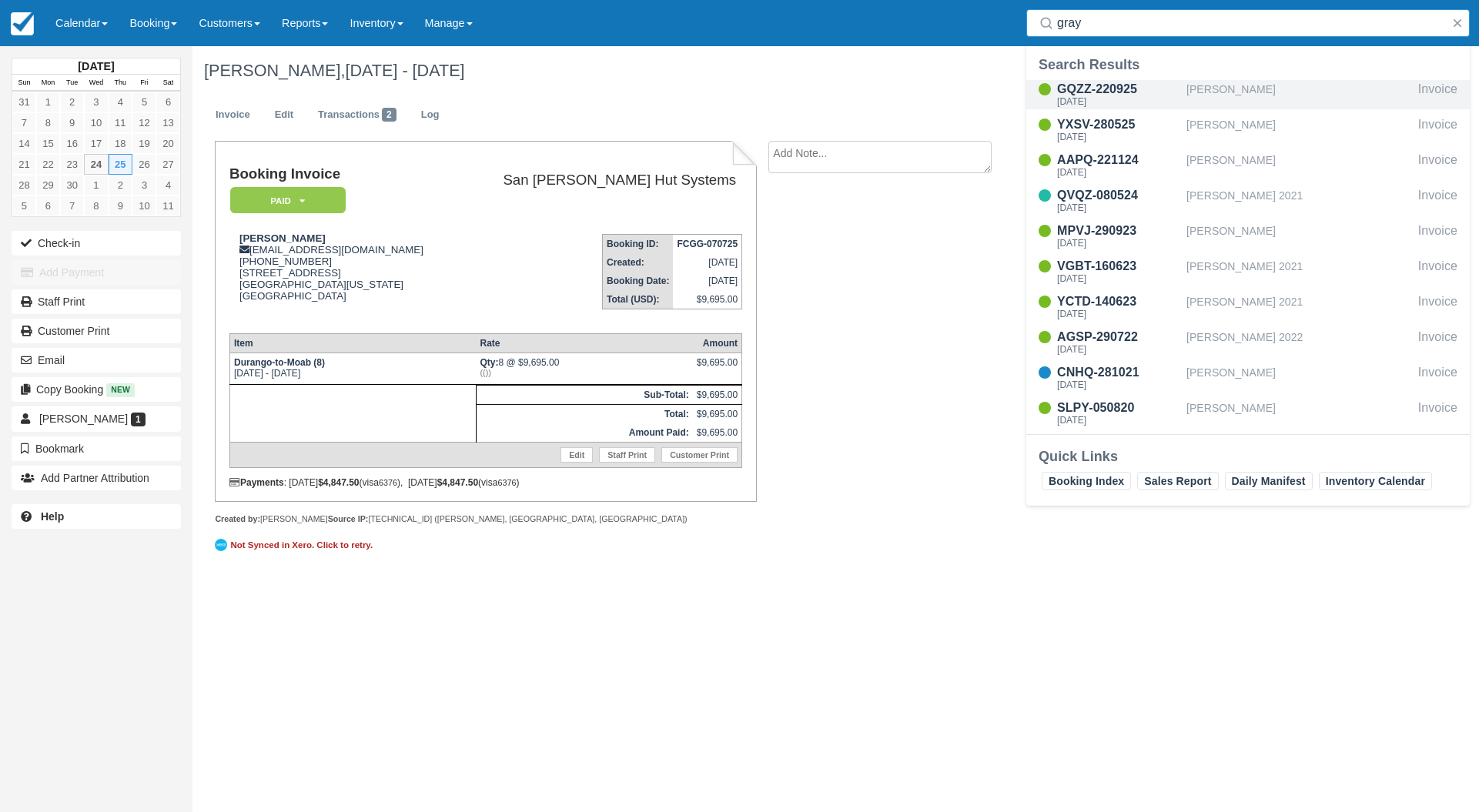
type input "gray"
click at [1107, 97] on div "[DATE]" at bounding box center [1119, 102] width 124 height 9
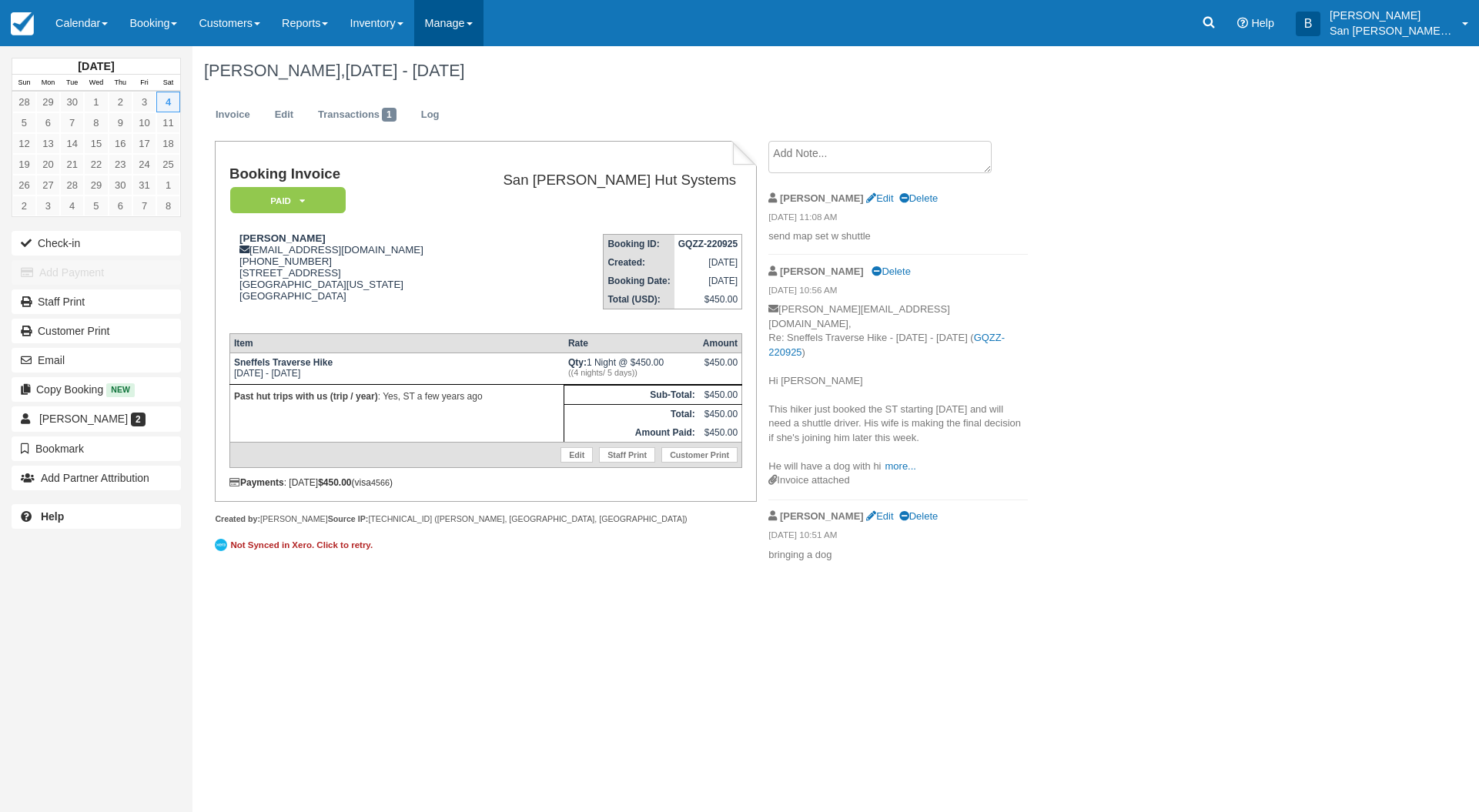
click at [466, 24] on link "Manage" at bounding box center [449, 23] width 70 height 46
click at [480, 69] on link "Notifications" at bounding box center [476, 66] width 122 height 32
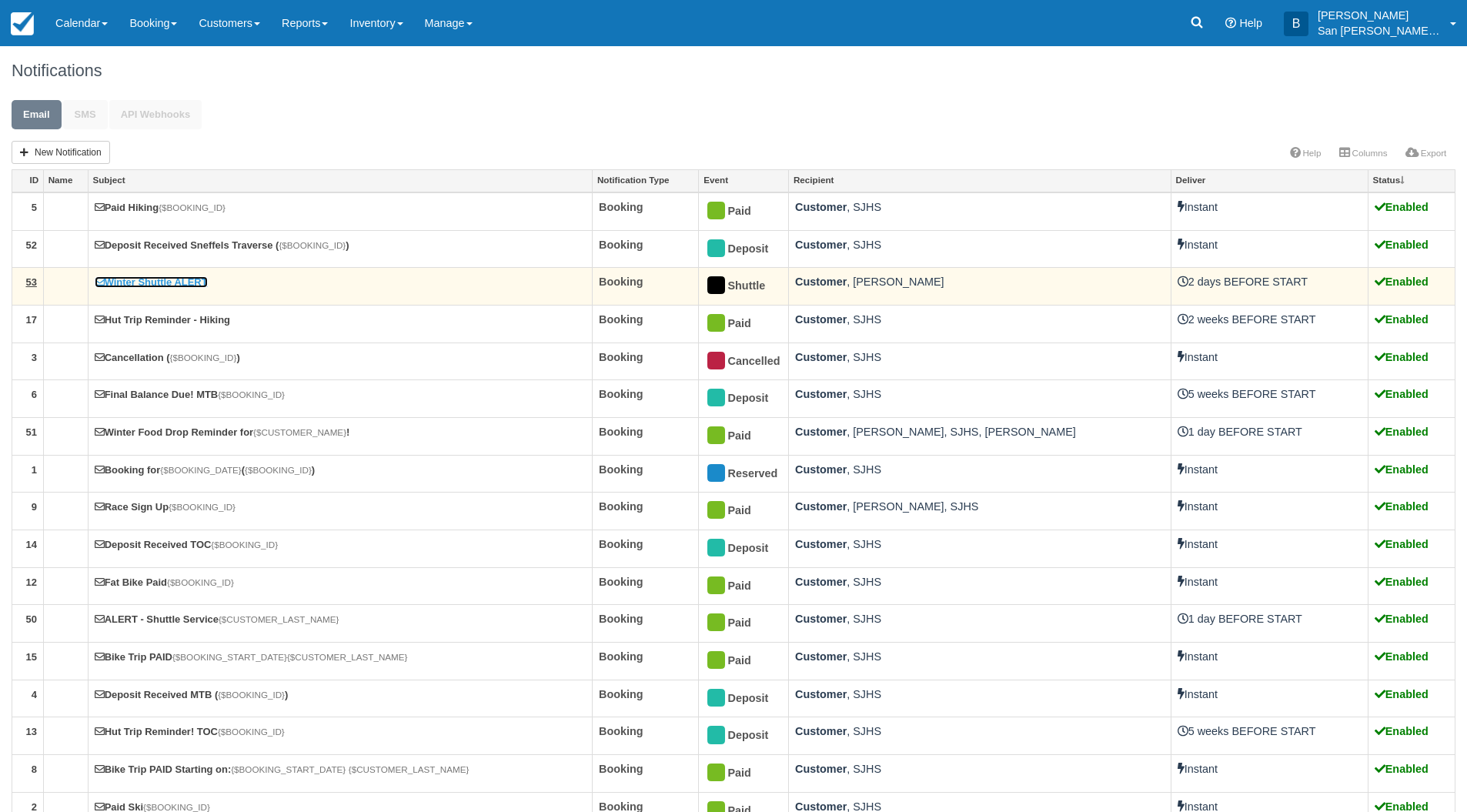
click at [160, 283] on link "Winter Shuttle ALERT" at bounding box center [151, 282] width 113 height 12
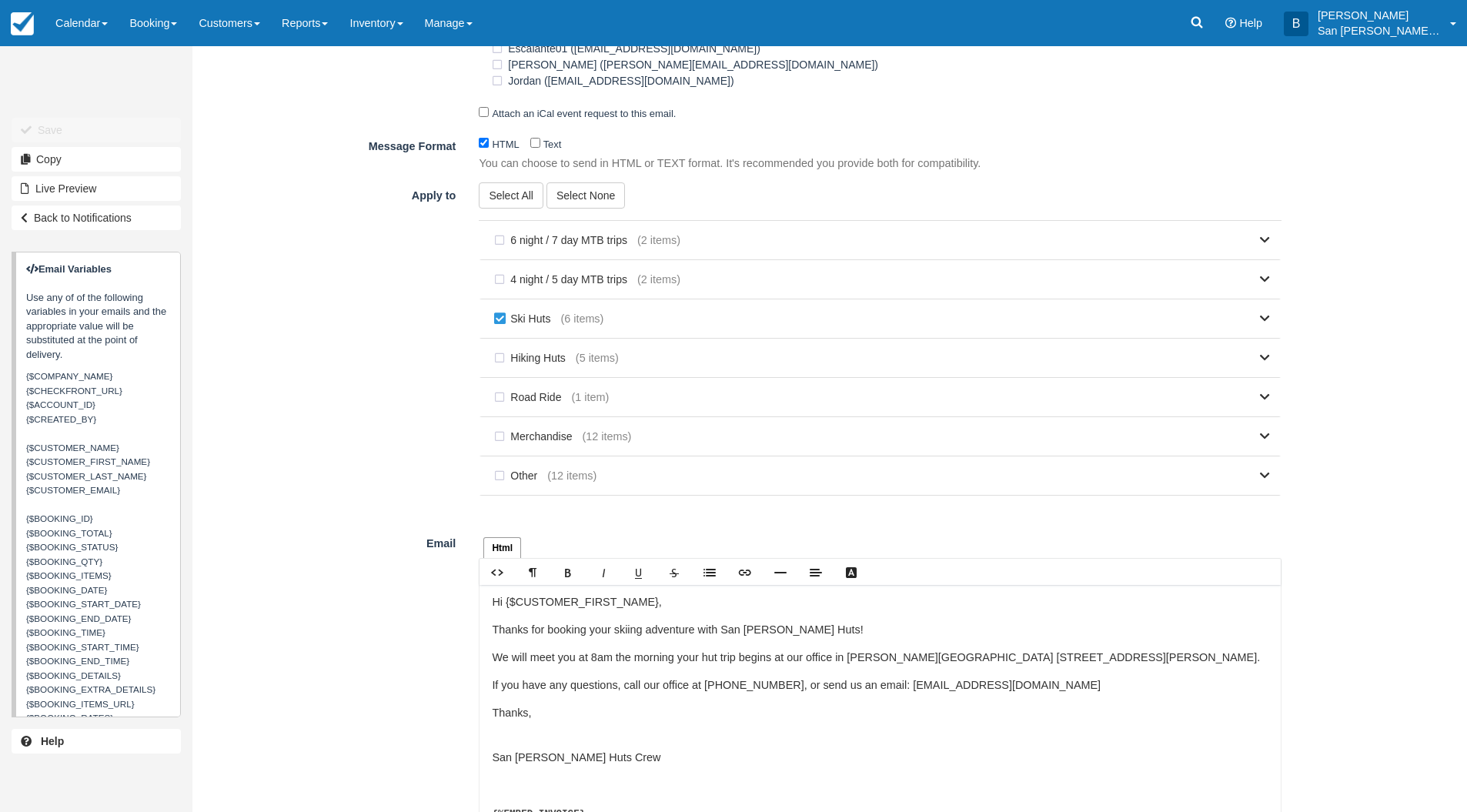
scroll to position [847, 0]
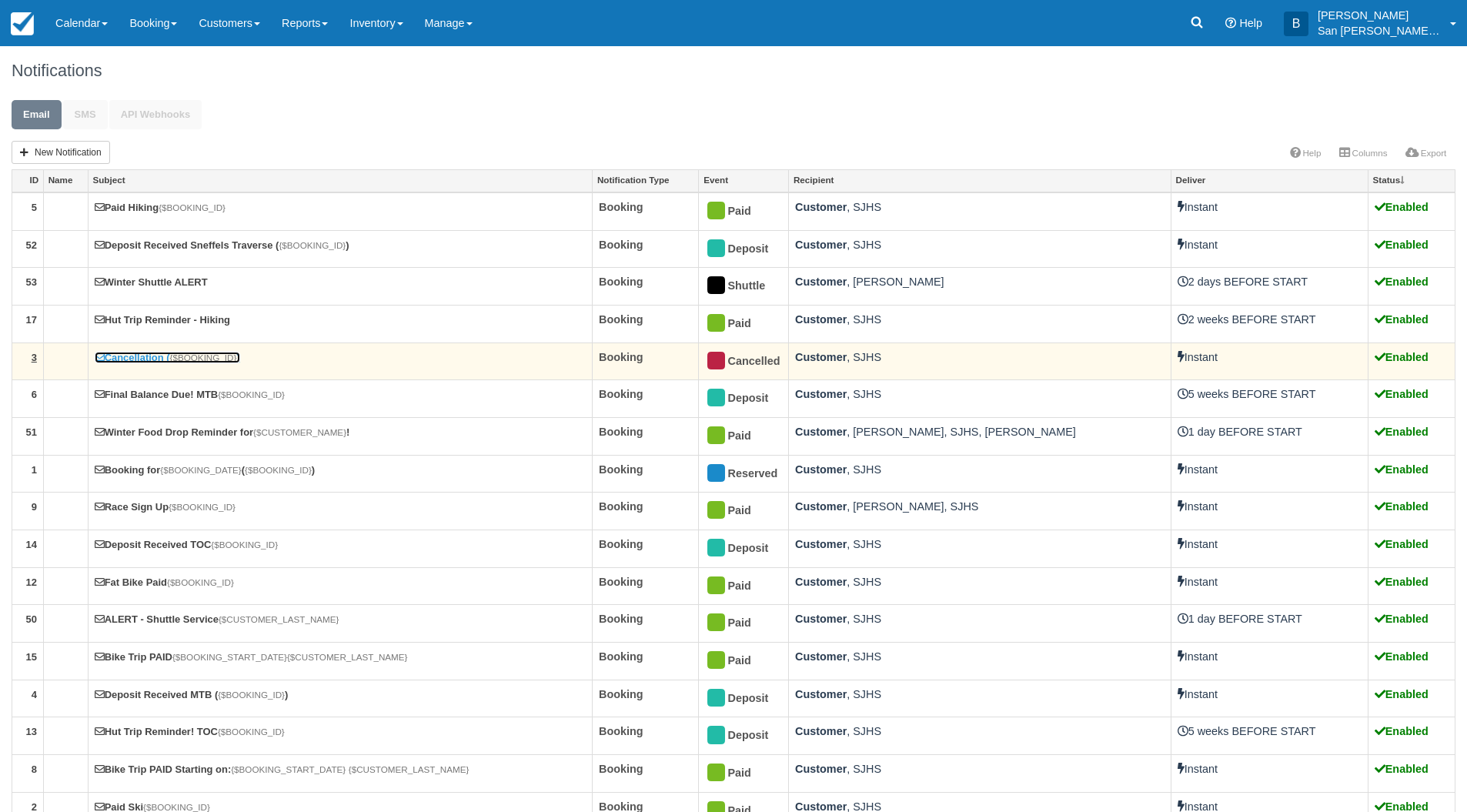
click at [151, 360] on link "Cancellation ( {$BOOKING_ID} )" at bounding box center [168, 357] width 145 height 12
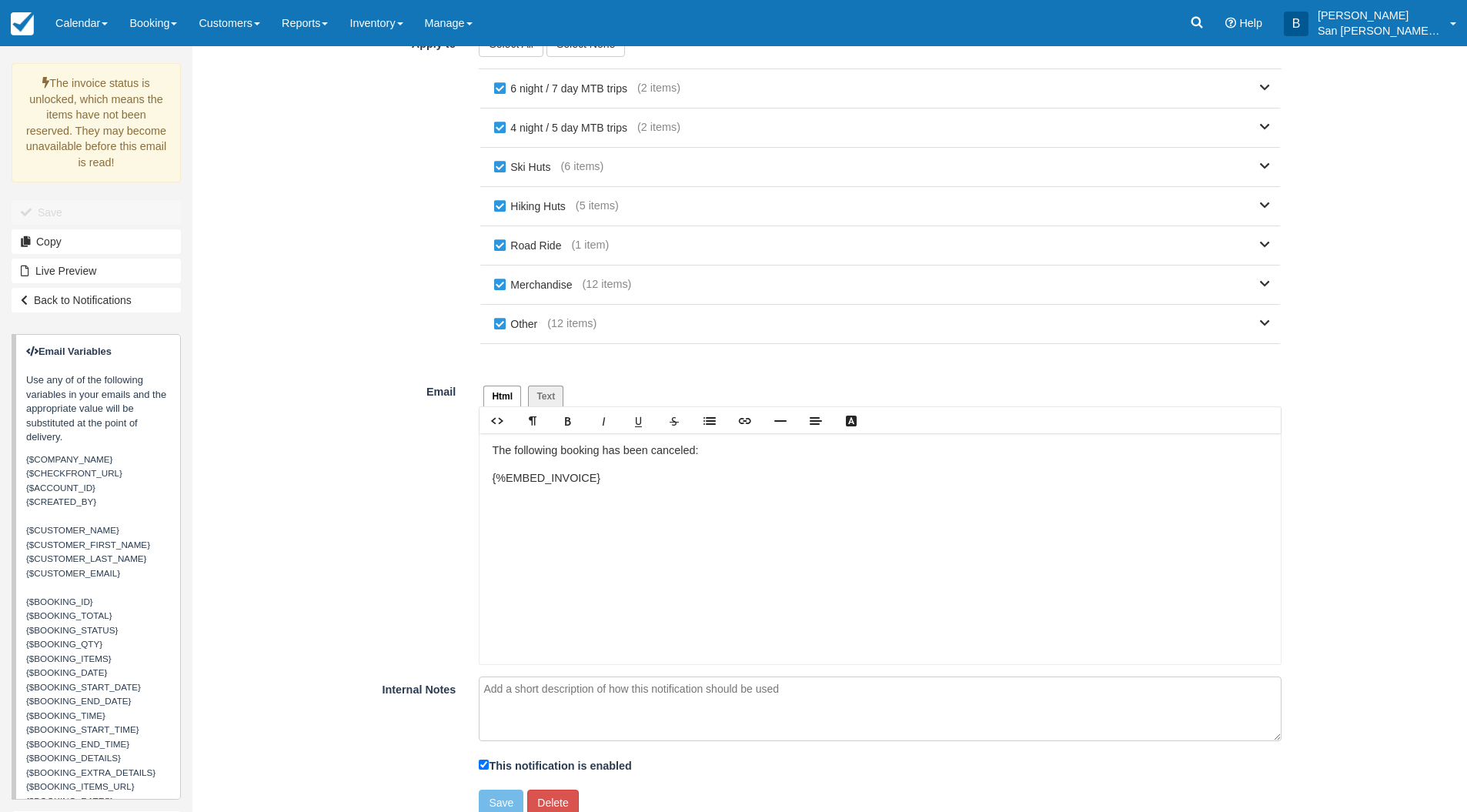
scroll to position [689, 0]
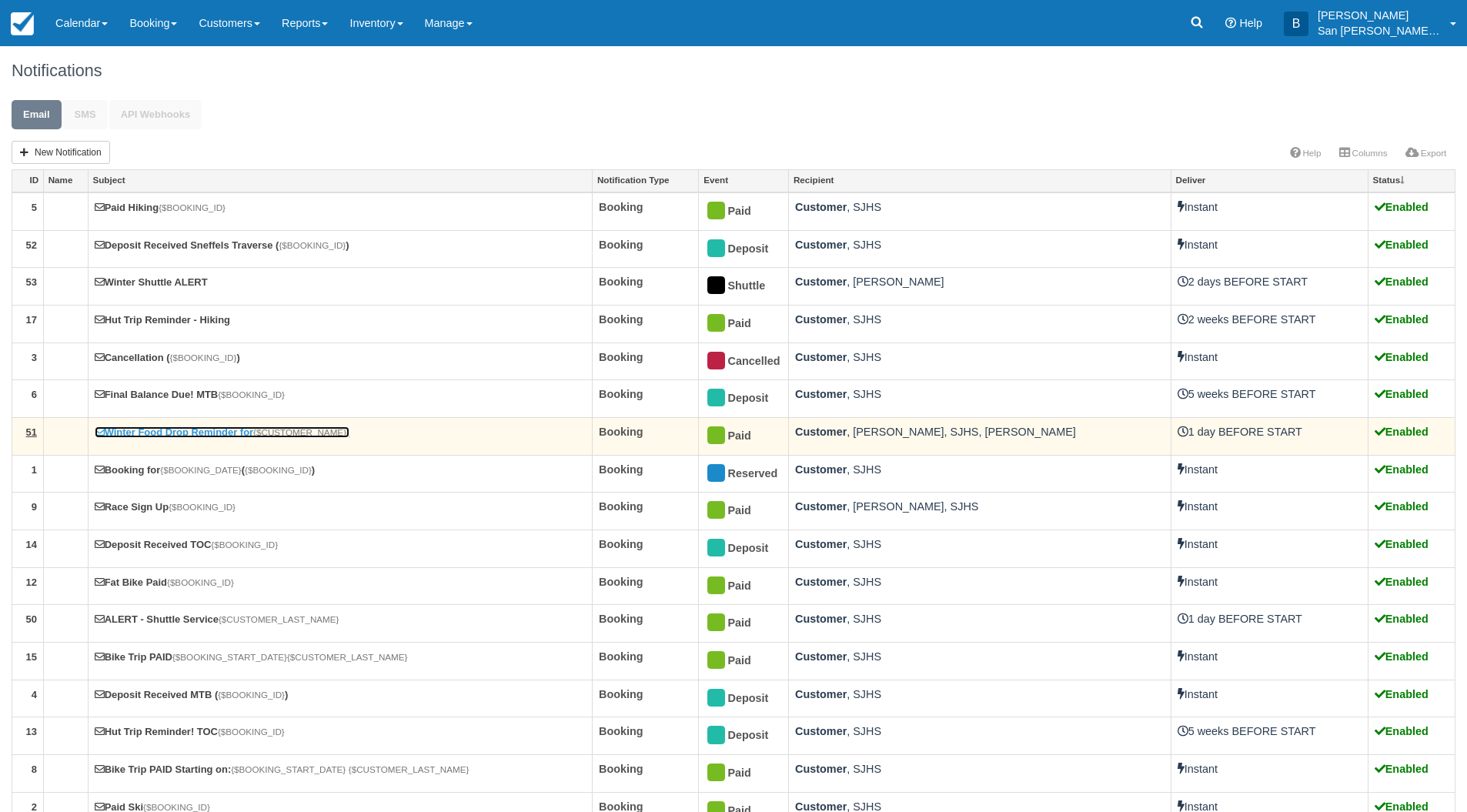
click at [178, 429] on link "Winter Food Drop Reminder for {$CUSTOMER_NAME} !" at bounding box center [222, 431] width 256 height 12
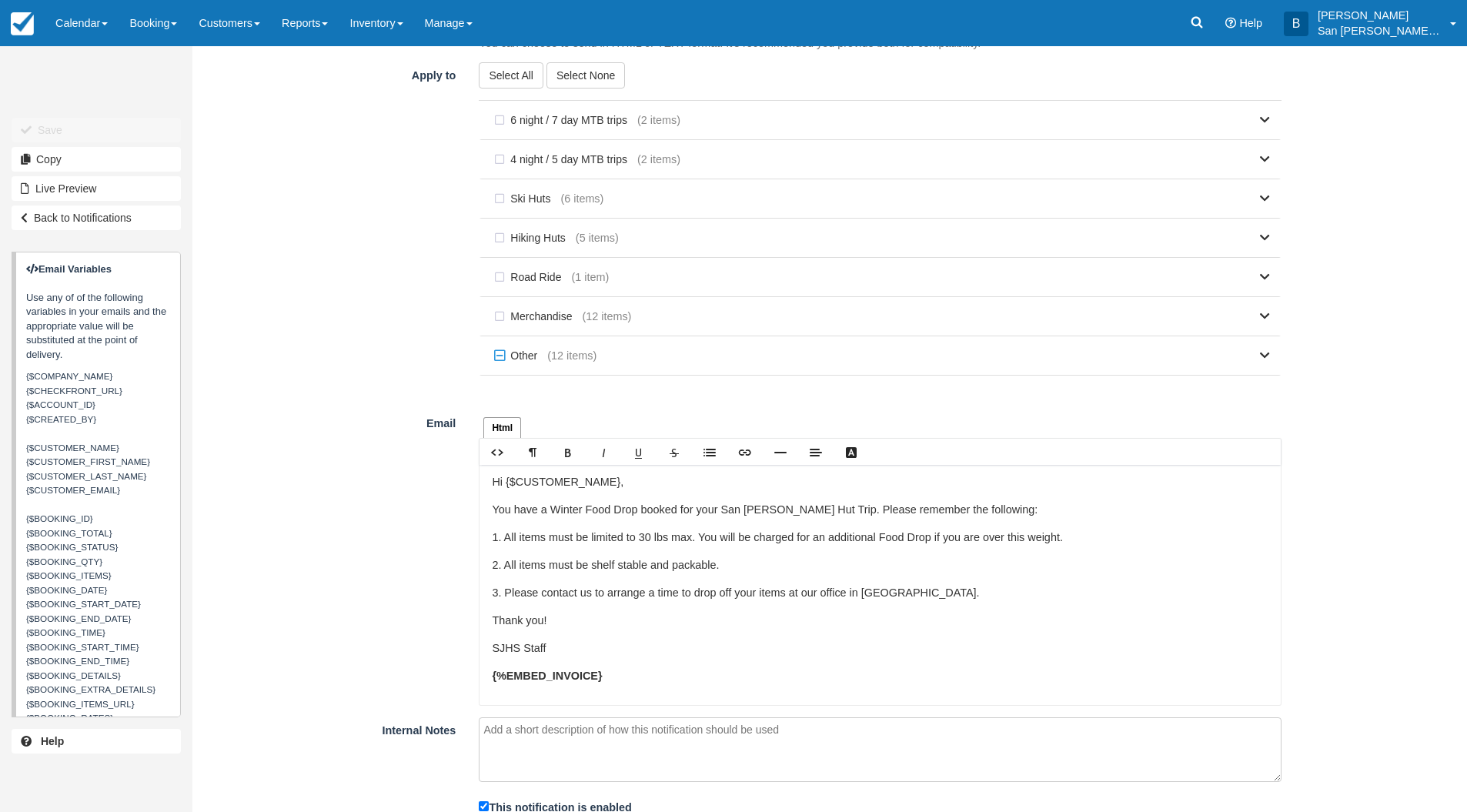
scroll to position [773, 0]
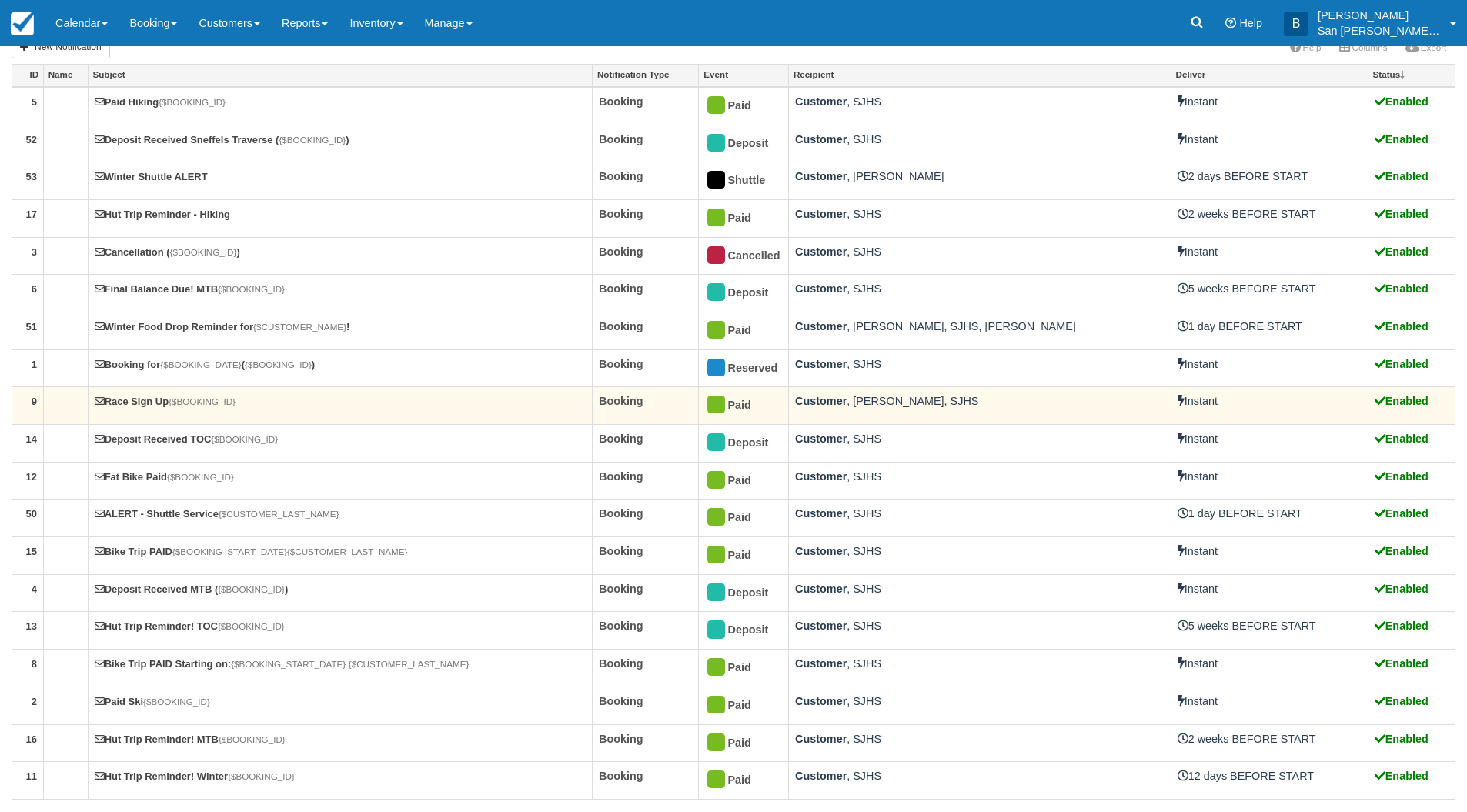
scroll to position [109, 0]
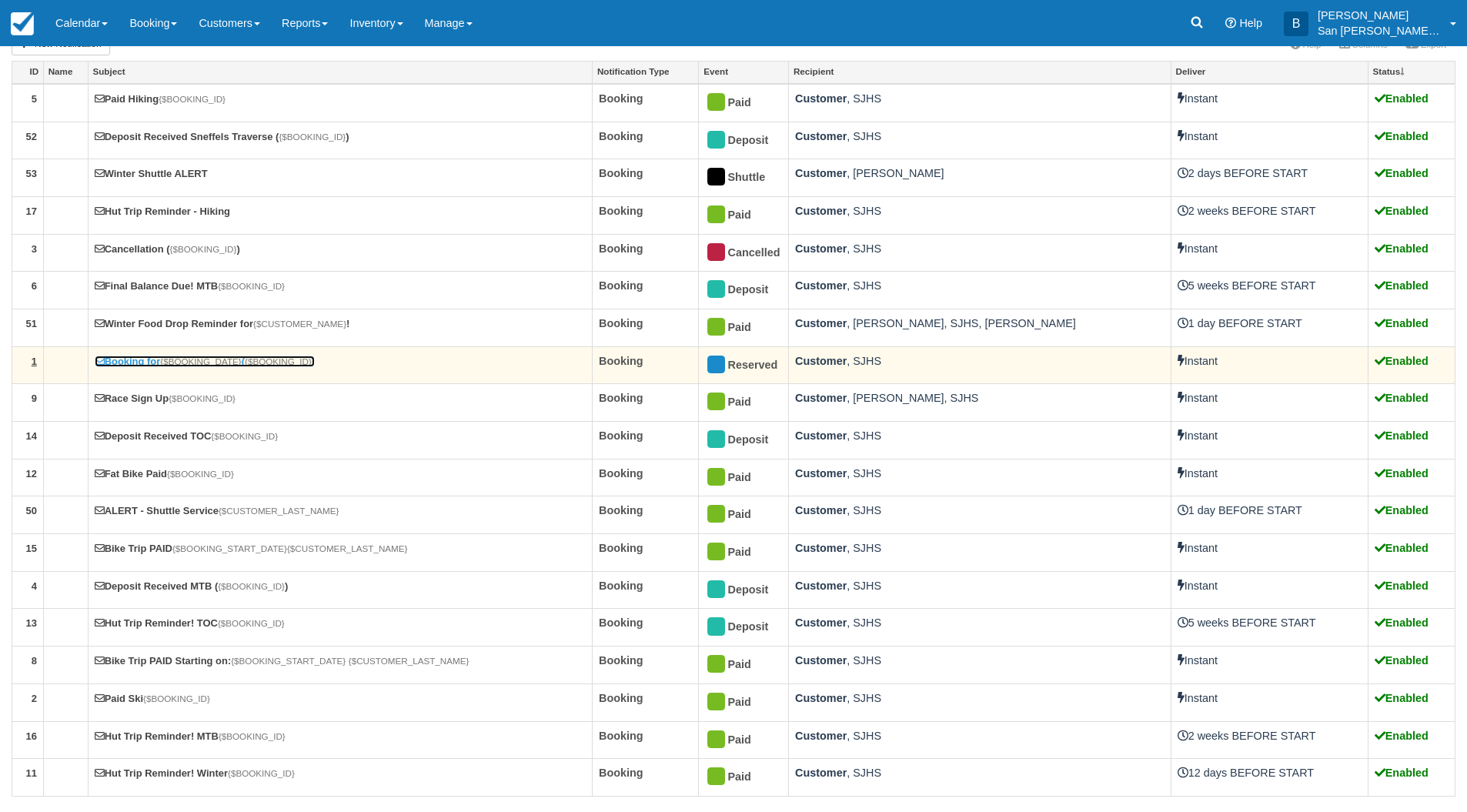
click at [145, 364] on link "Booking for {$BOOKING_DATE} ( {$BOOKING_ID} )" at bounding box center [205, 361] width 221 height 12
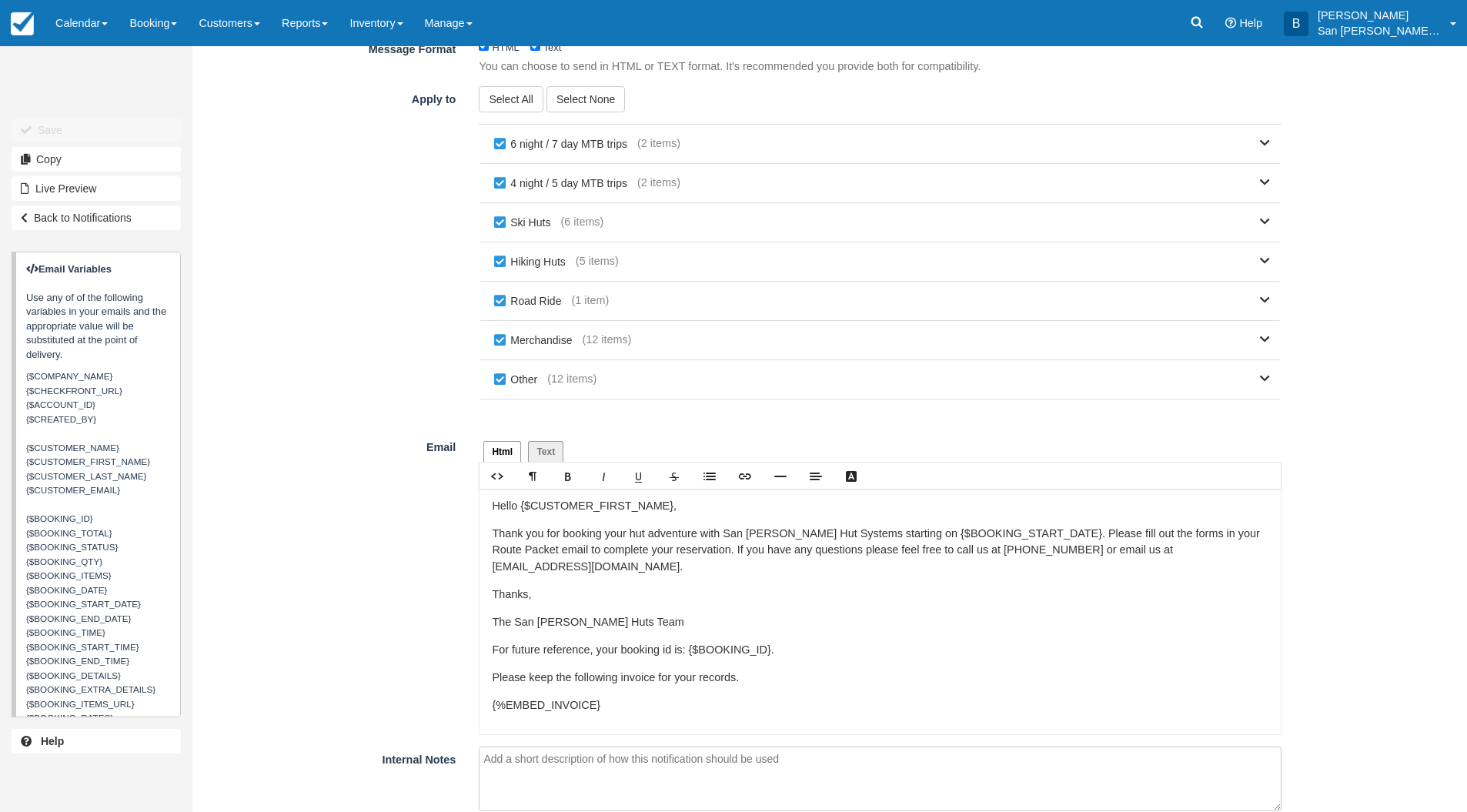
scroll to position [689, 0]
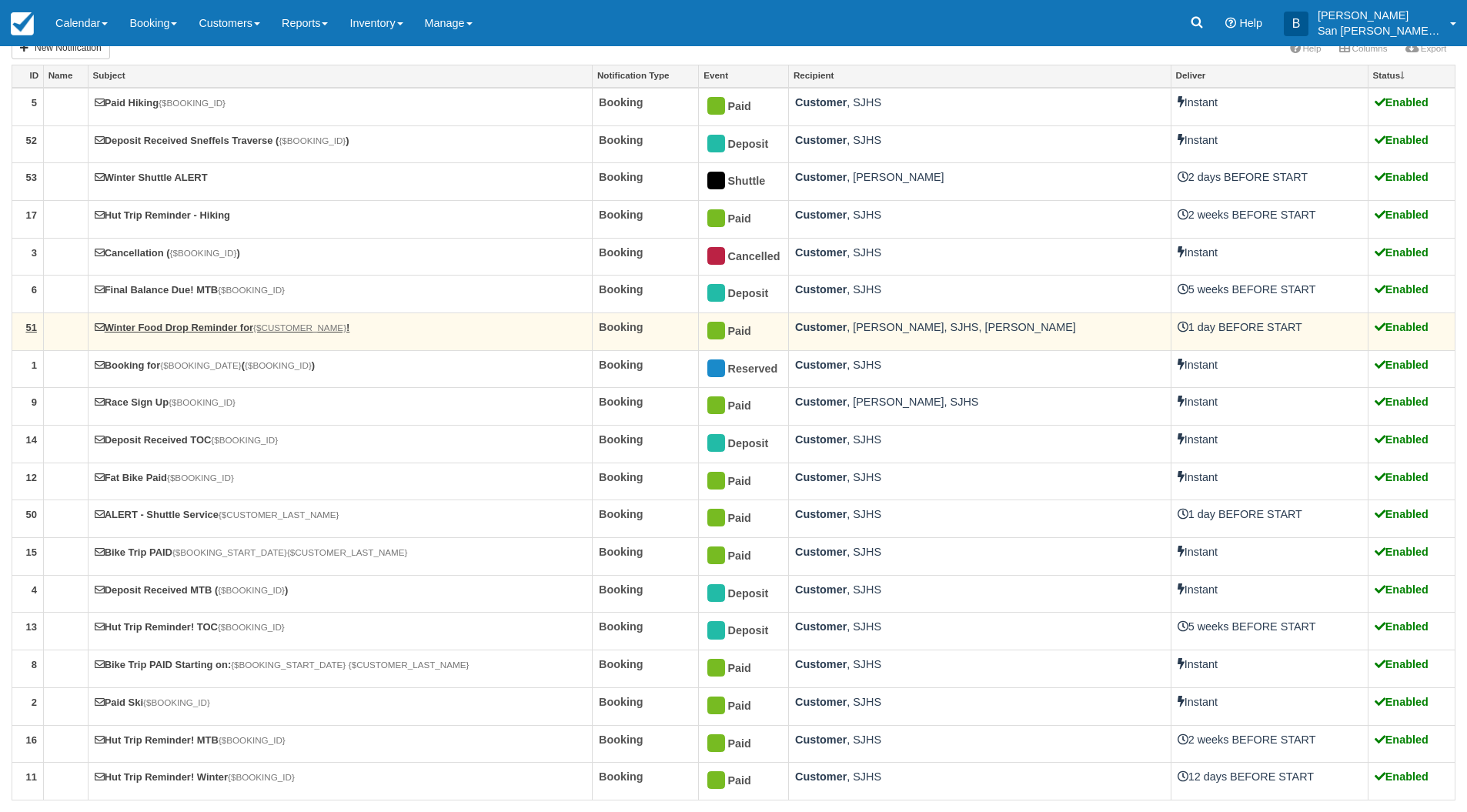
scroll to position [109, 0]
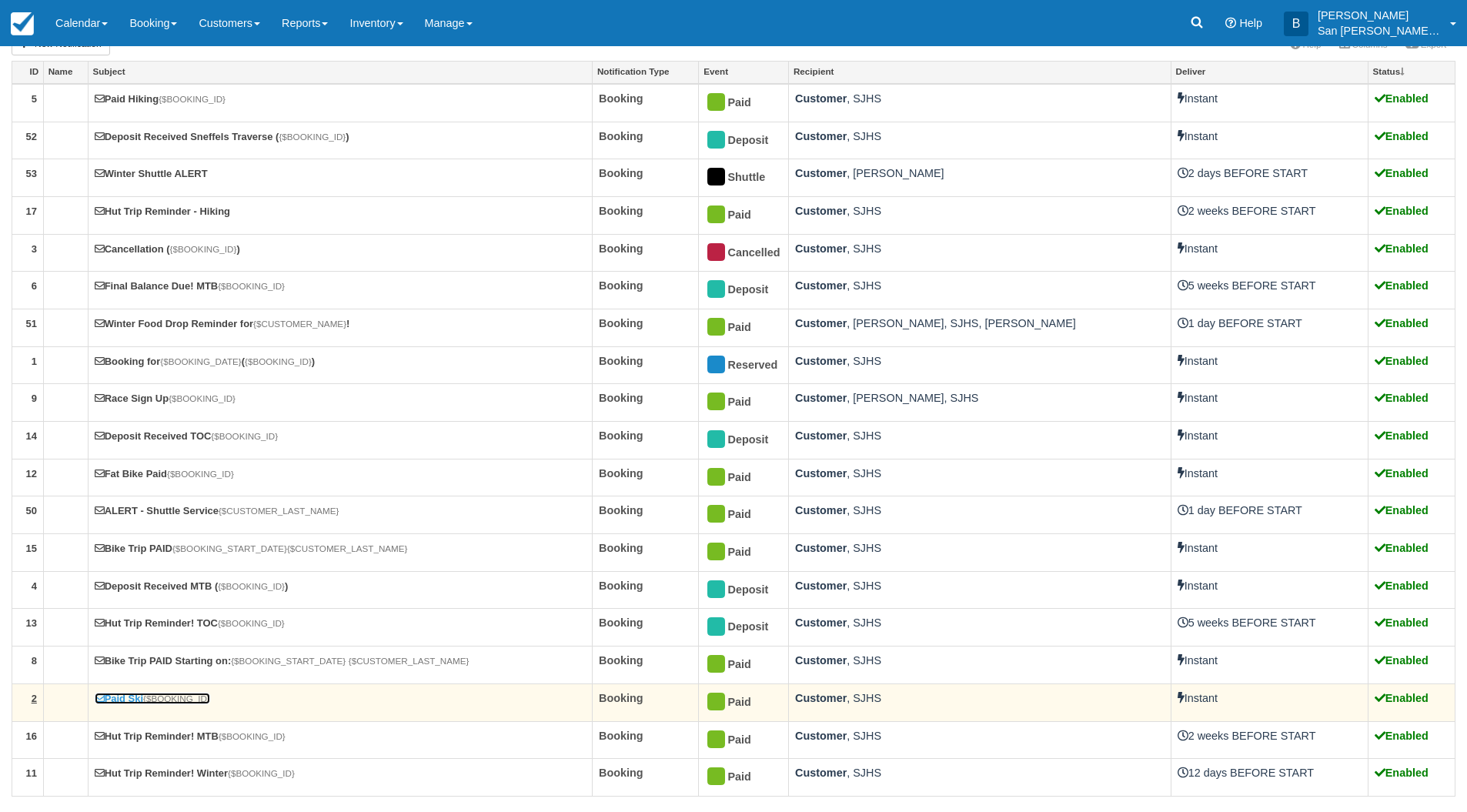
click at [137, 697] on link "Paid Ski {$BOOKING_ID}" at bounding box center [153, 698] width 116 height 12
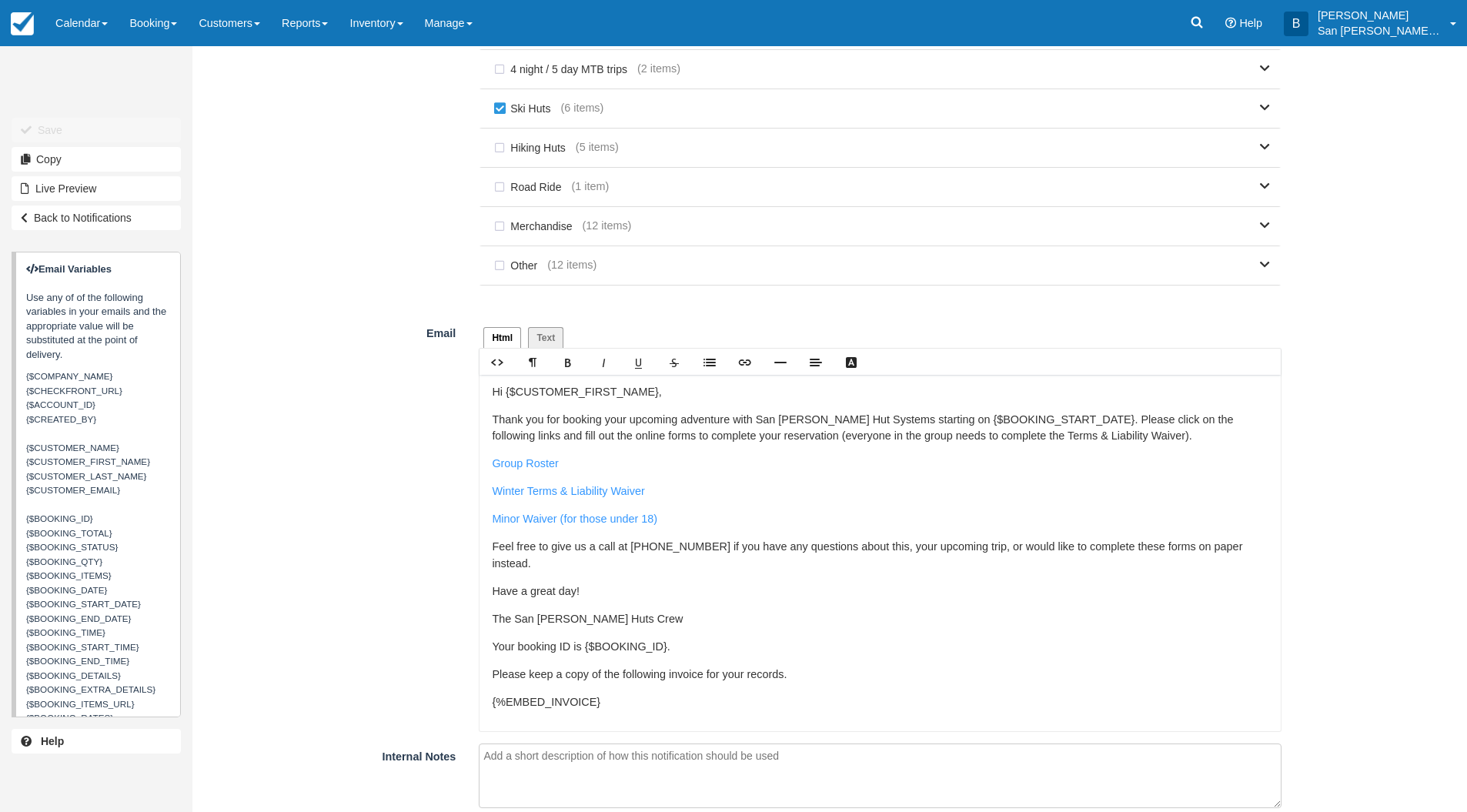
scroll to position [816, 0]
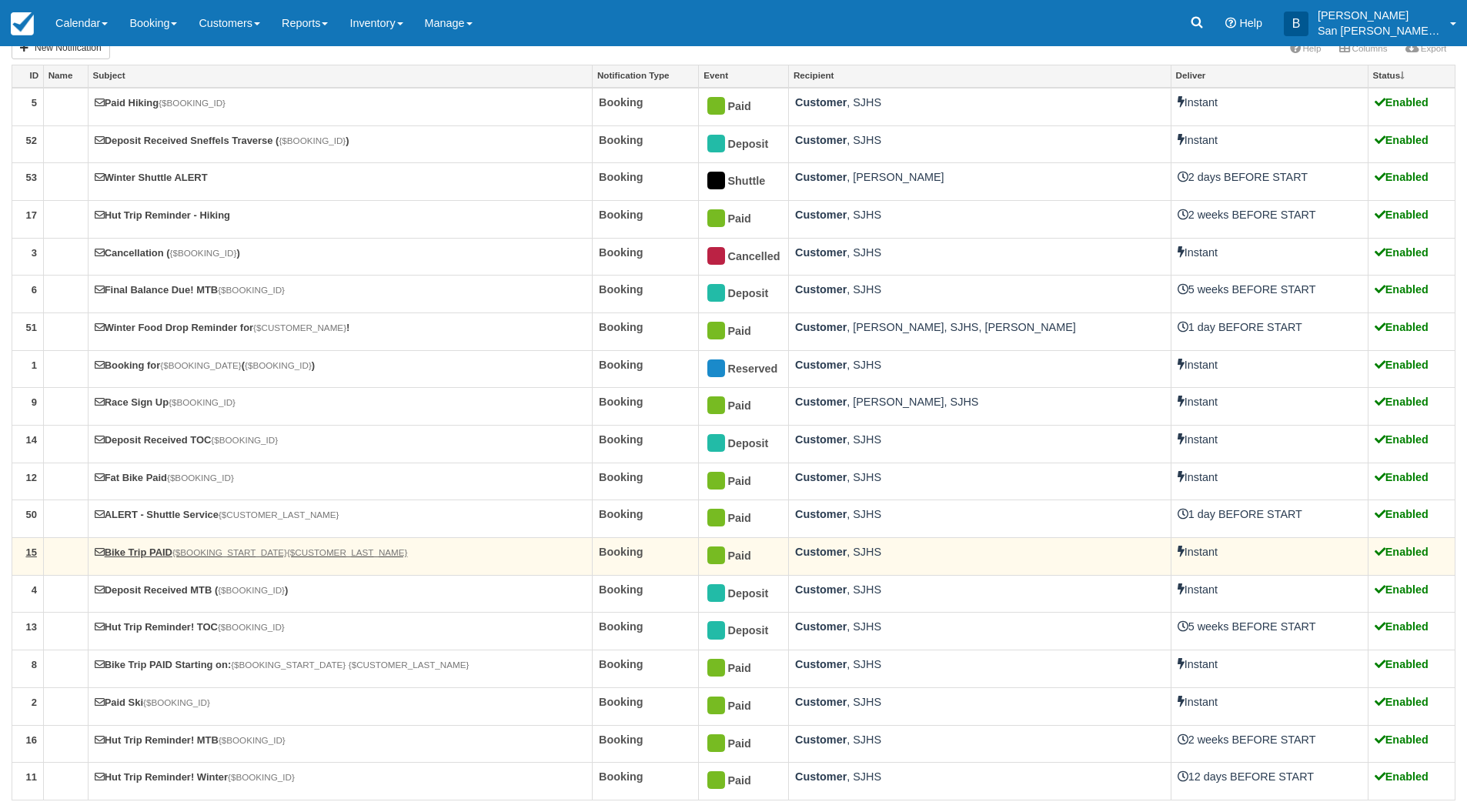
scroll to position [109, 0]
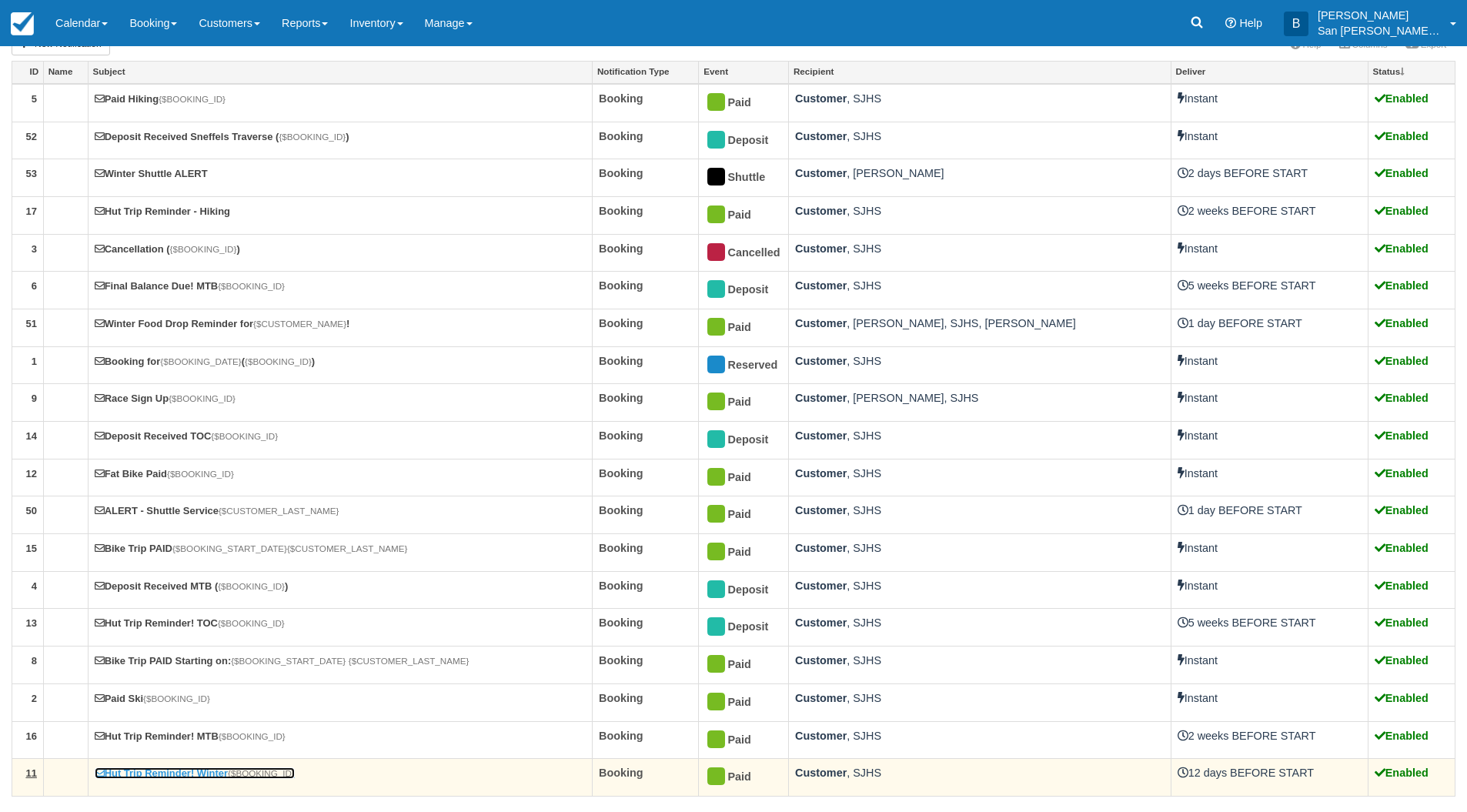
click at [192, 774] on link "Hut Trip Reminder! Winter {$BOOKING_ID}" at bounding box center [195, 773] width 200 height 12
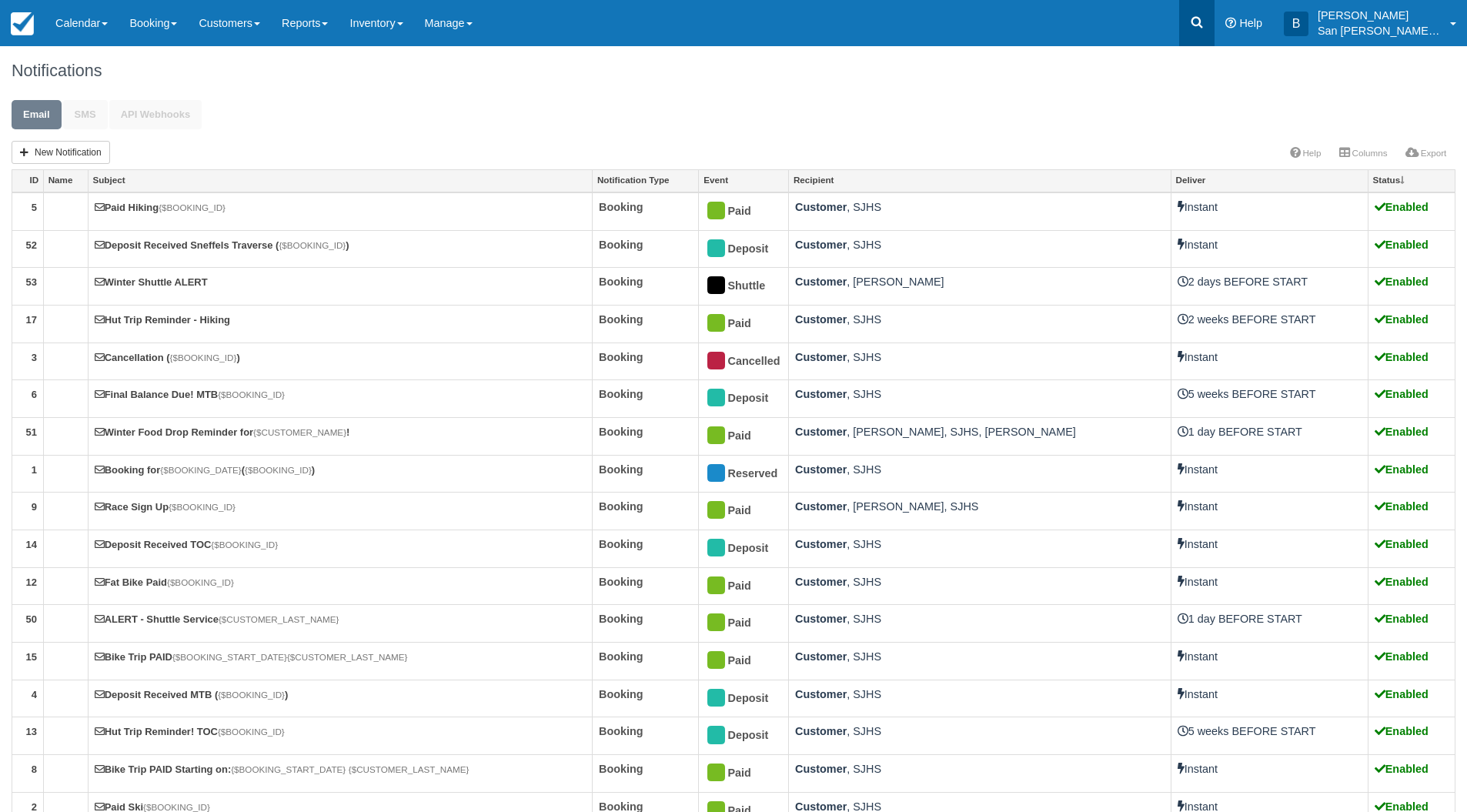
click at [1196, 15] on link at bounding box center [1197, 23] width 36 height 46
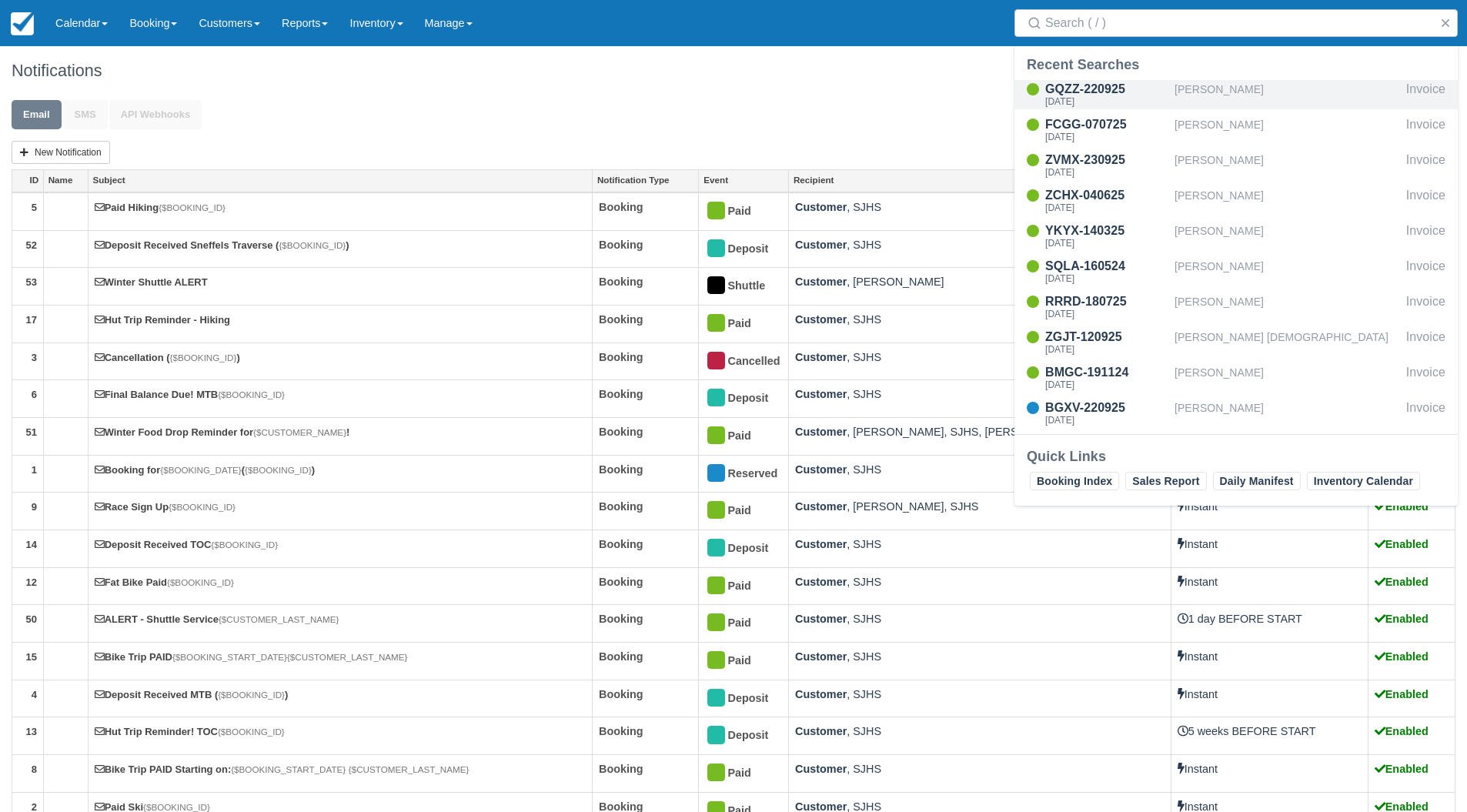
click at [1204, 83] on div "[PERSON_NAME]" at bounding box center [1287, 95] width 225 height 29
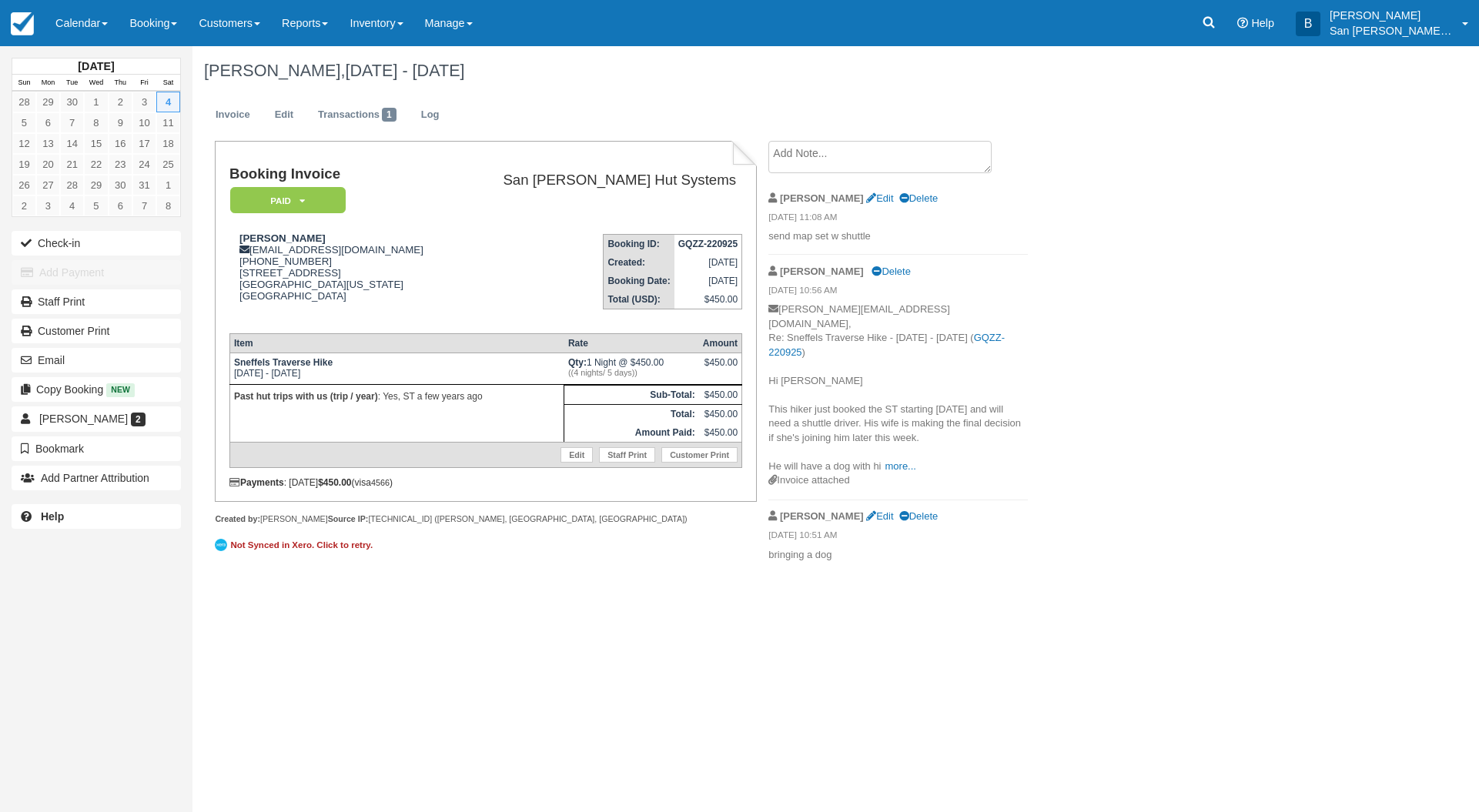
click at [462, 729] on div "October 2025 Sun Mon Tue Wed Thu Fri Sat 28 29 30 1 2 3 4 5 6 7 8 9 10 11 12 13…" at bounding box center [739, 429] width 1479 height 766
click at [1221, 37] on link at bounding box center [1209, 23] width 36 height 46
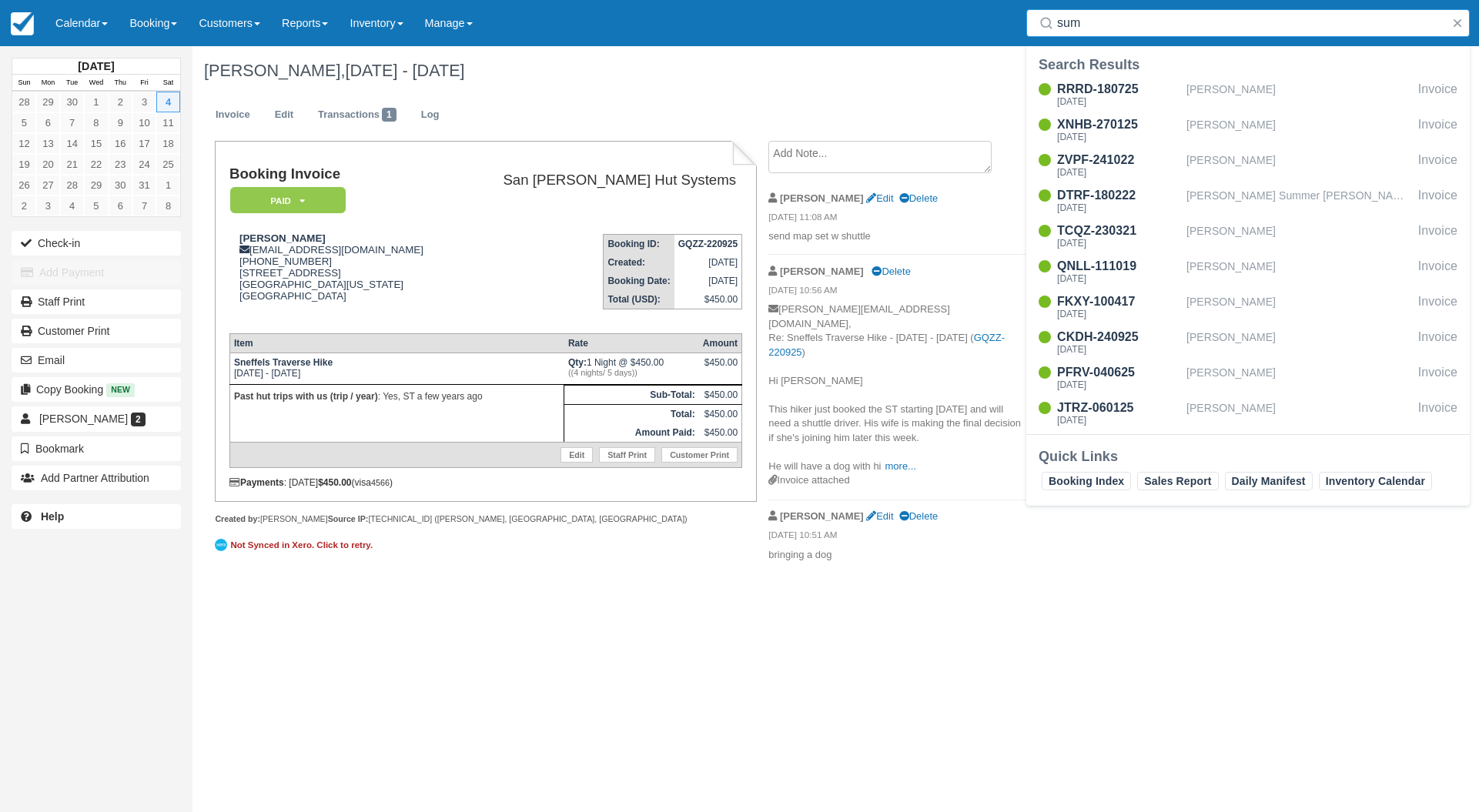
type input "sum"
click at [1053, 73] on div "Search Results" at bounding box center [1248, 65] width 419 height 19
click at [1076, 87] on div "RRRD-180725" at bounding box center [1119, 90] width 124 height 19
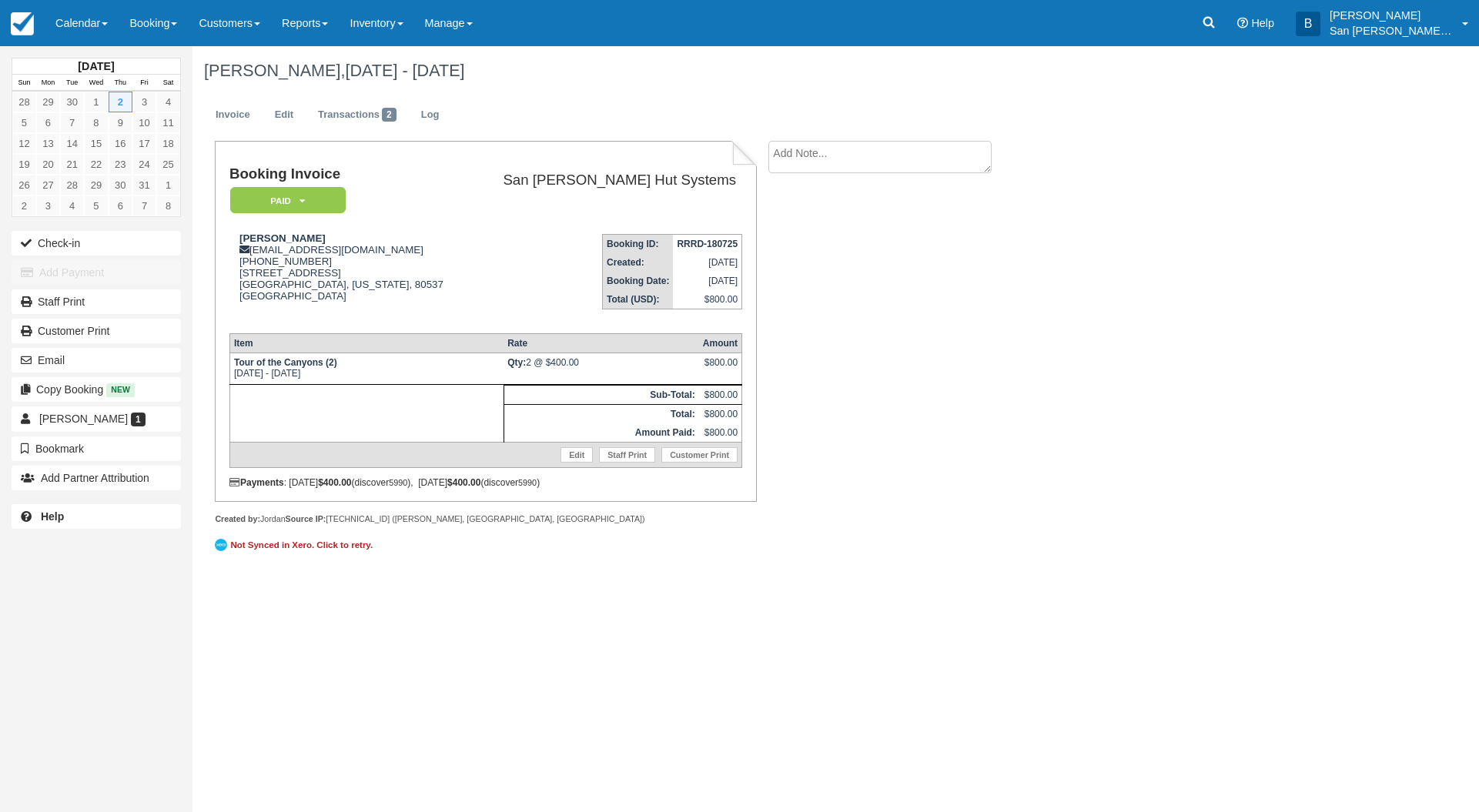
click at [847, 149] on textarea at bounding box center [880, 157] width 223 height 32
type textarea "[PERSON_NAME] paid for 1 beer package"
click at [802, 248] on button "Create" at bounding box center [803, 245] width 70 height 26
